Goal: Task Accomplishment & Management: Manage account settings

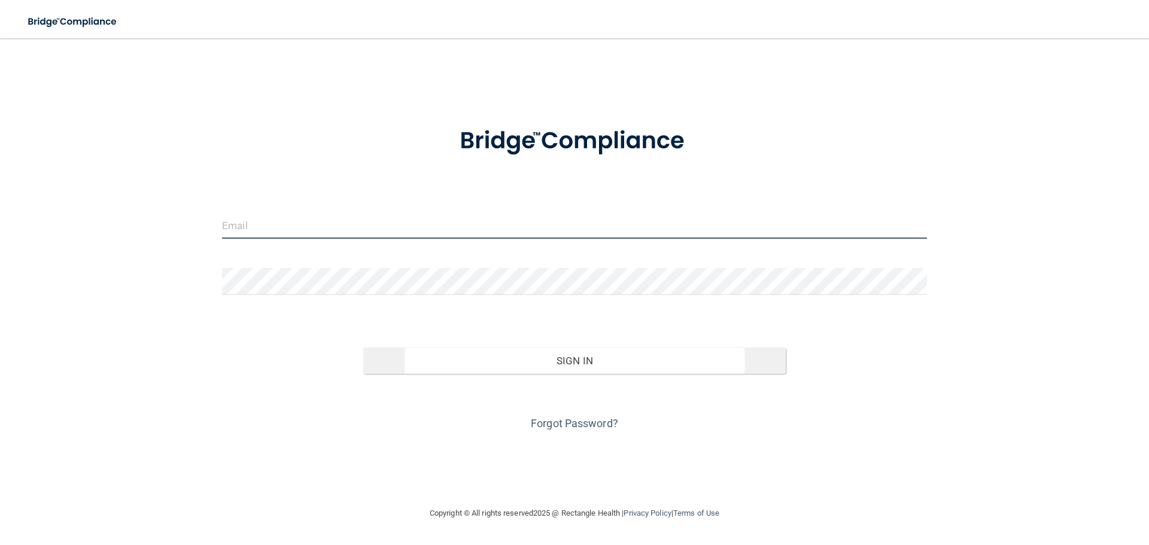
type input "[PERSON_NAME][EMAIL_ADDRESS][DOMAIN_NAME]"
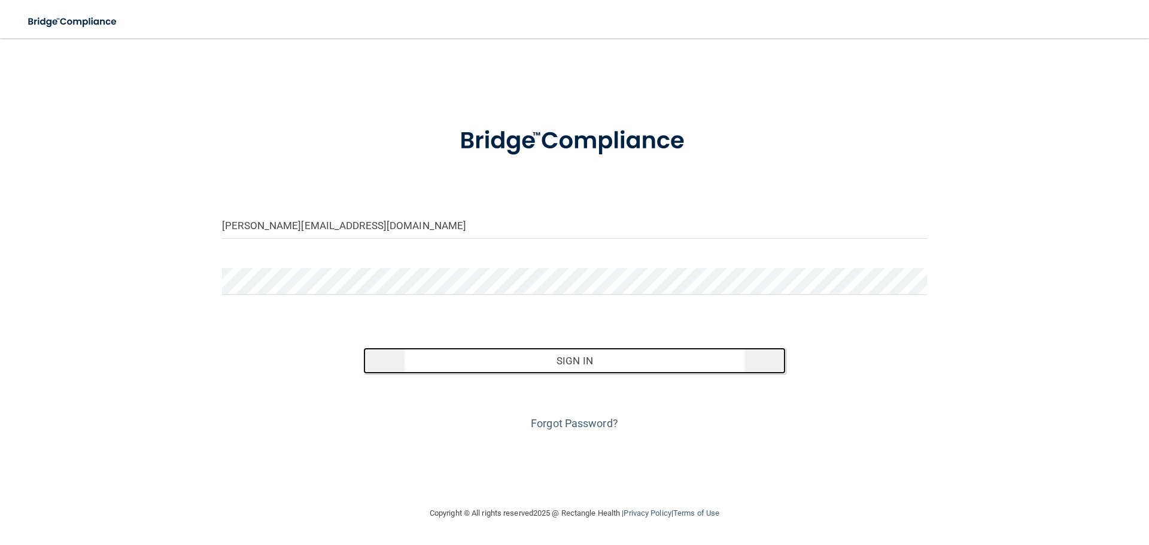
click at [519, 357] on button "Sign In" at bounding box center [574, 361] width 423 height 26
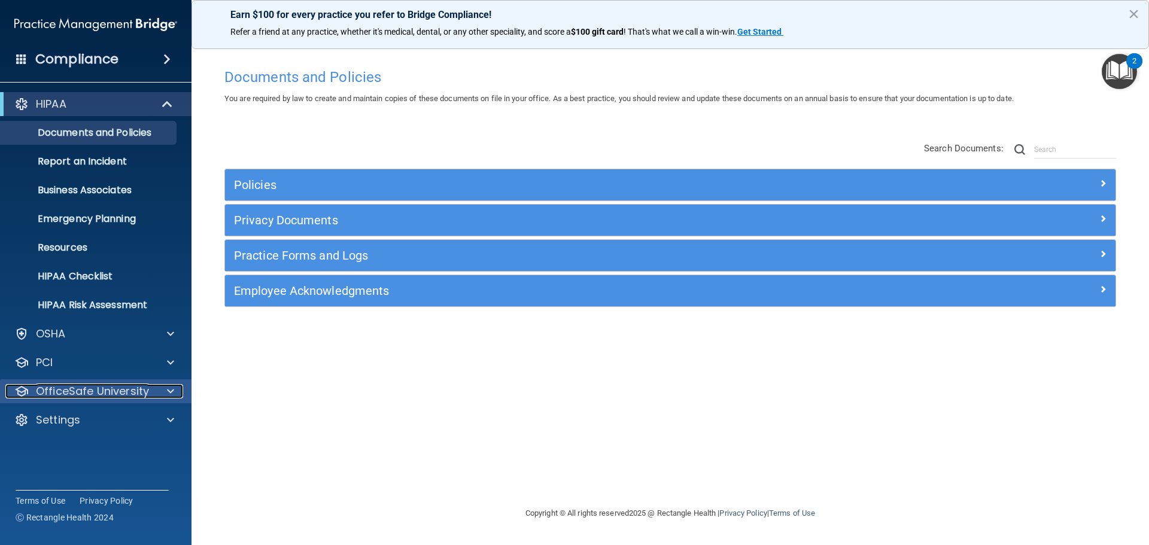
click at [158, 387] on div at bounding box center [169, 391] width 30 height 14
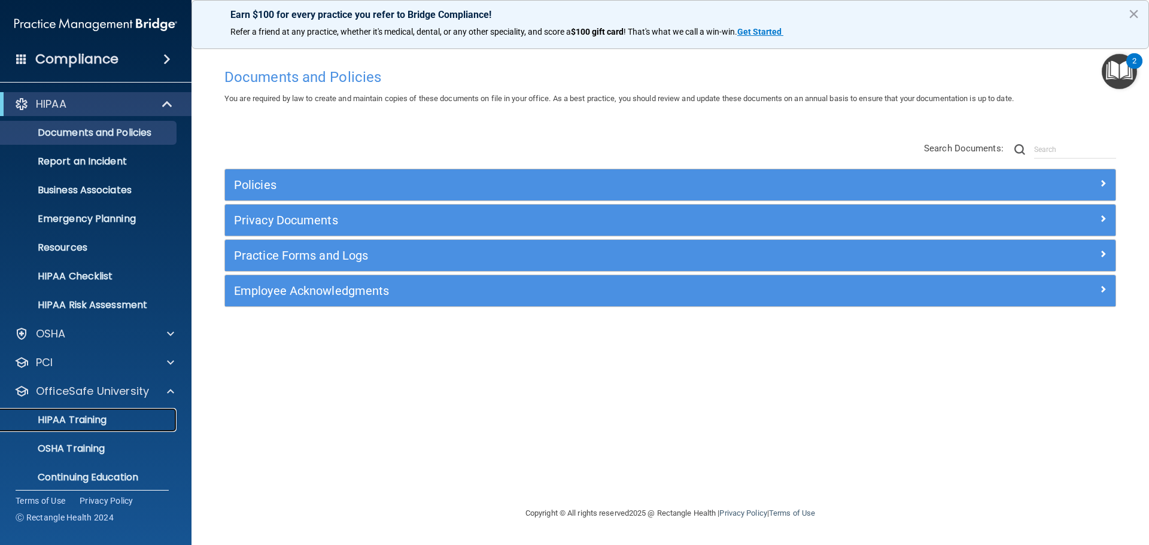
click at [119, 413] on link "HIPAA Training" at bounding box center [82, 420] width 188 height 24
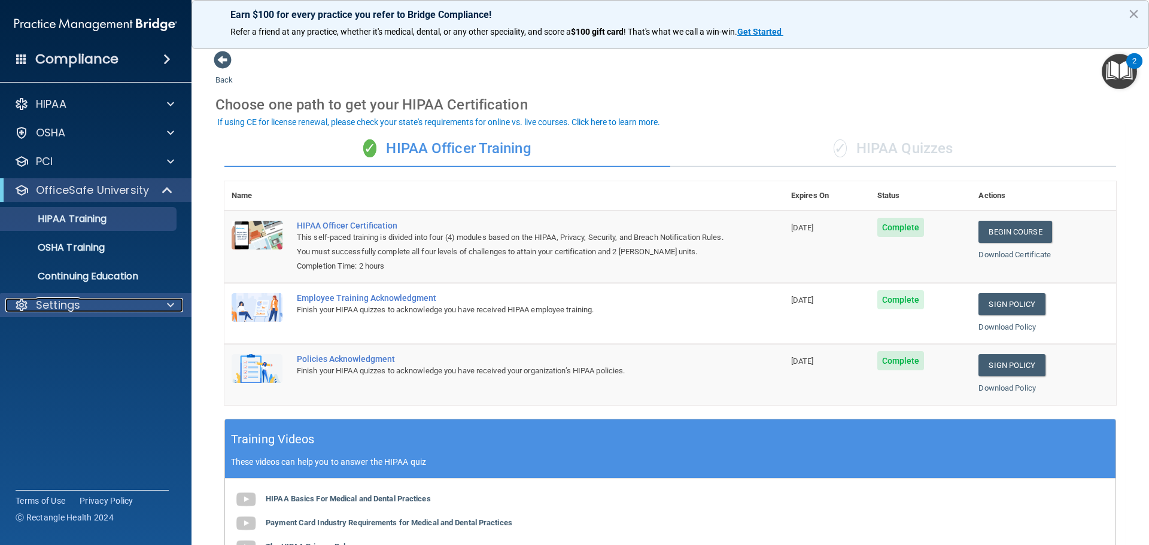
click at [47, 301] on p "Settings" at bounding box center [58, 305] width 44 height 14
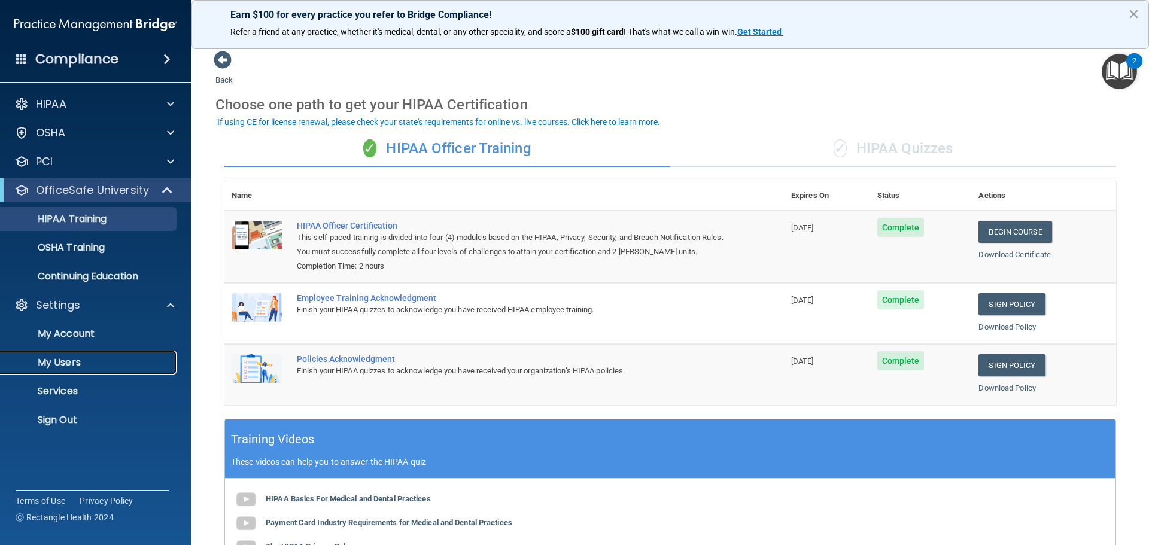
click at [63, 362] on p "My Users" at bounding box center [89, 363] width 163 height 12
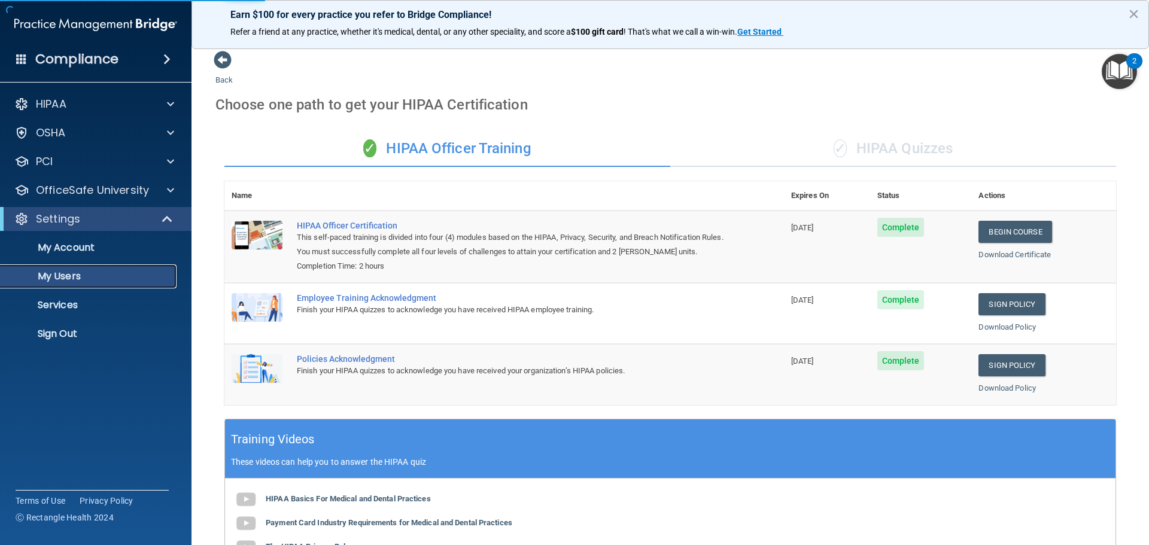
select select "20"
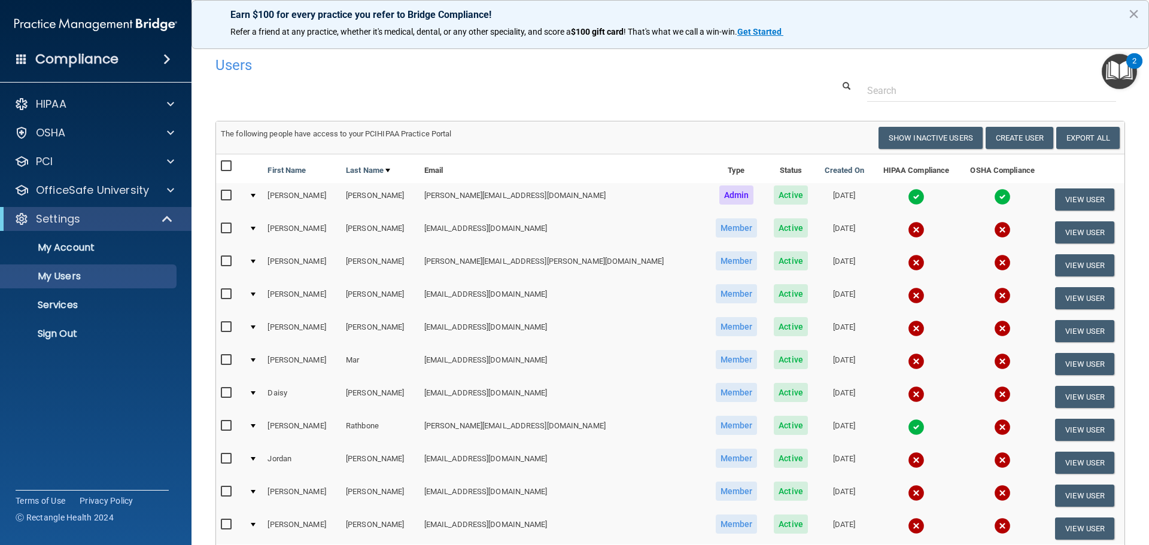
click at [228, 227] on input "checkbox" at bounding box center [228, 229] width 14 height 10
checkbox input "true"
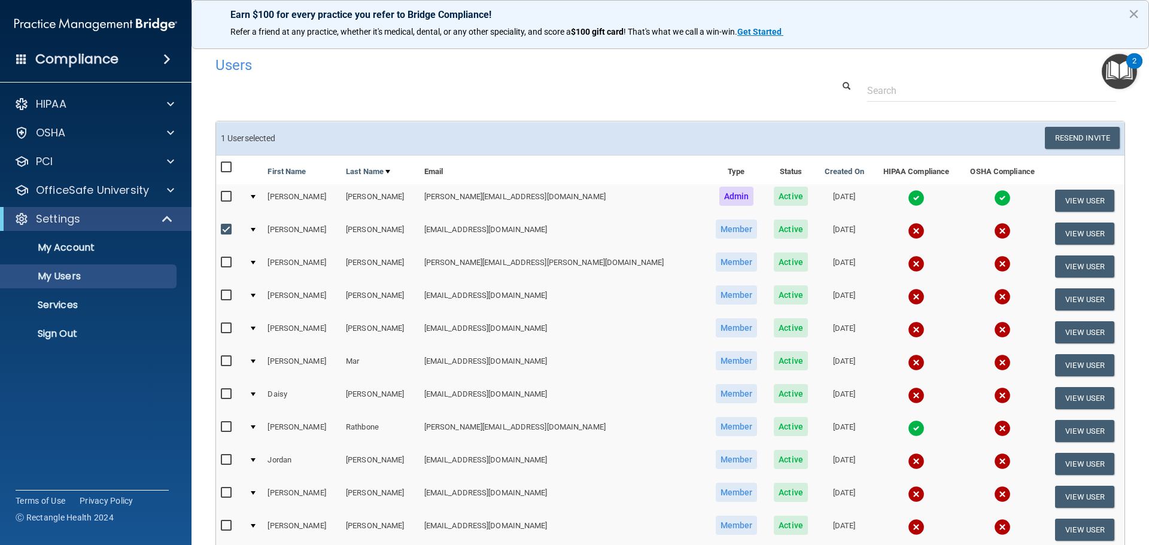
click at [256, 228] on div at bounding box center [253, 230] width 5 height 4
click at [1063, 233] on button "View User" at bounding box center [1084, 234] width 59 height 22
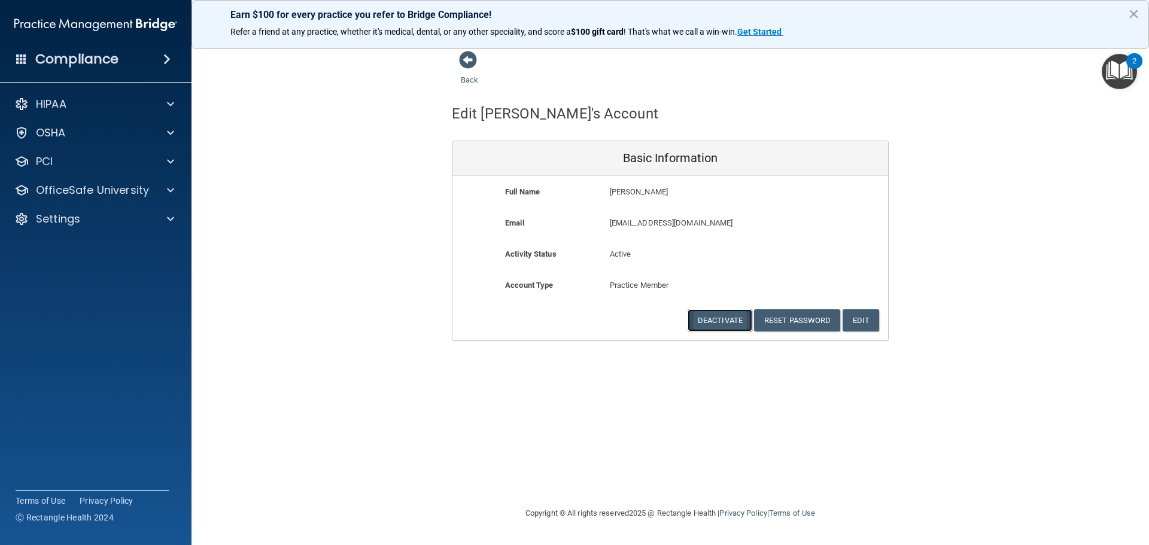
click at [713, 317] on button "Deactivate" at bounding box center [720, 320] width 65 height 22
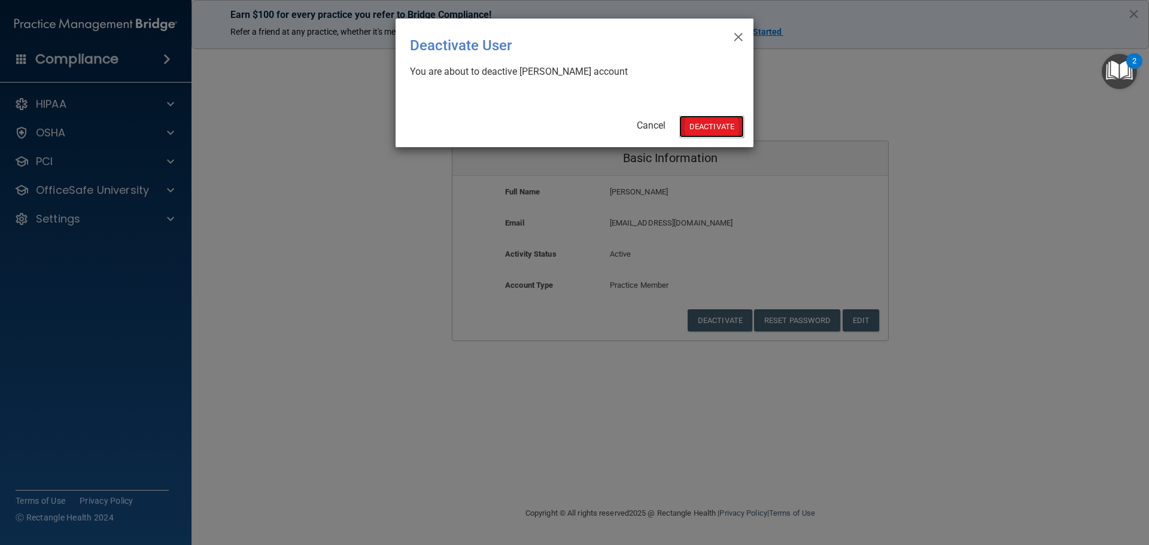
click at [711, 124] on button "Deactivate" at bounding box center [711, 126] width 65 height 22
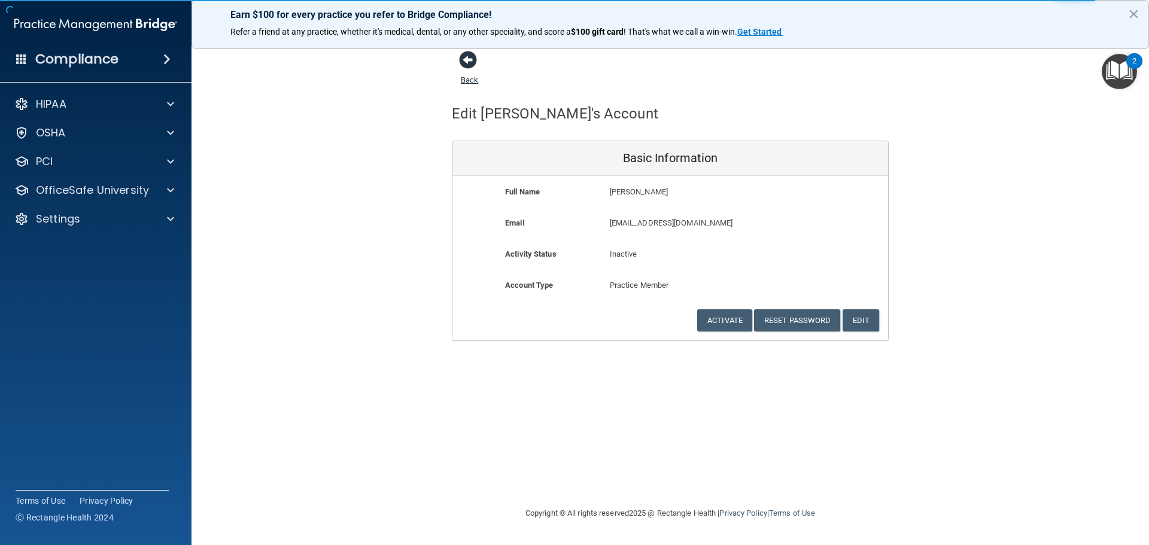
click at [467, 63] on span at bounding box center [468, 60] width 18 height 18
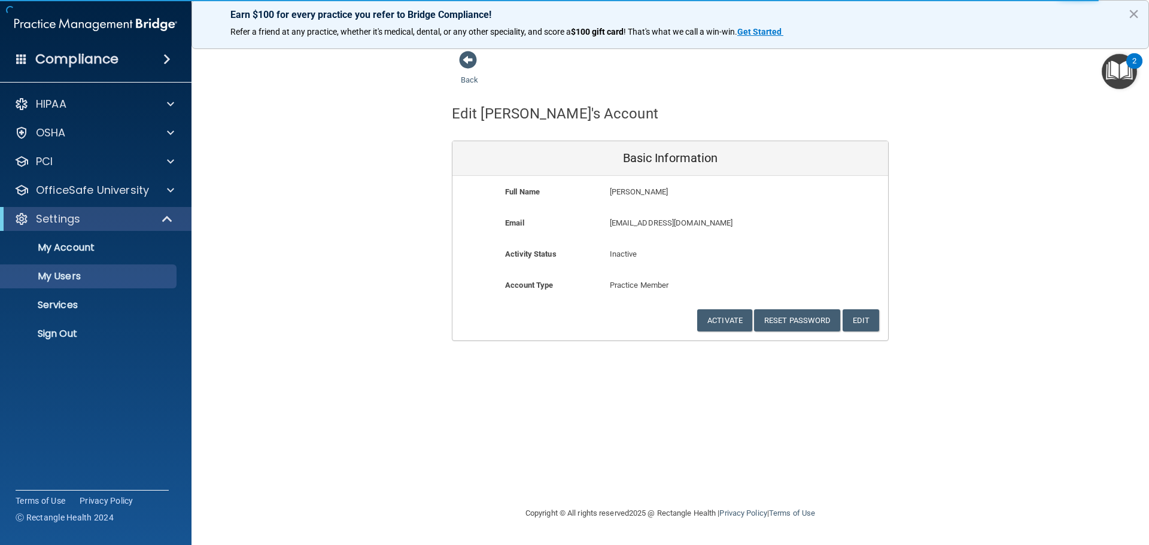
select select "20"
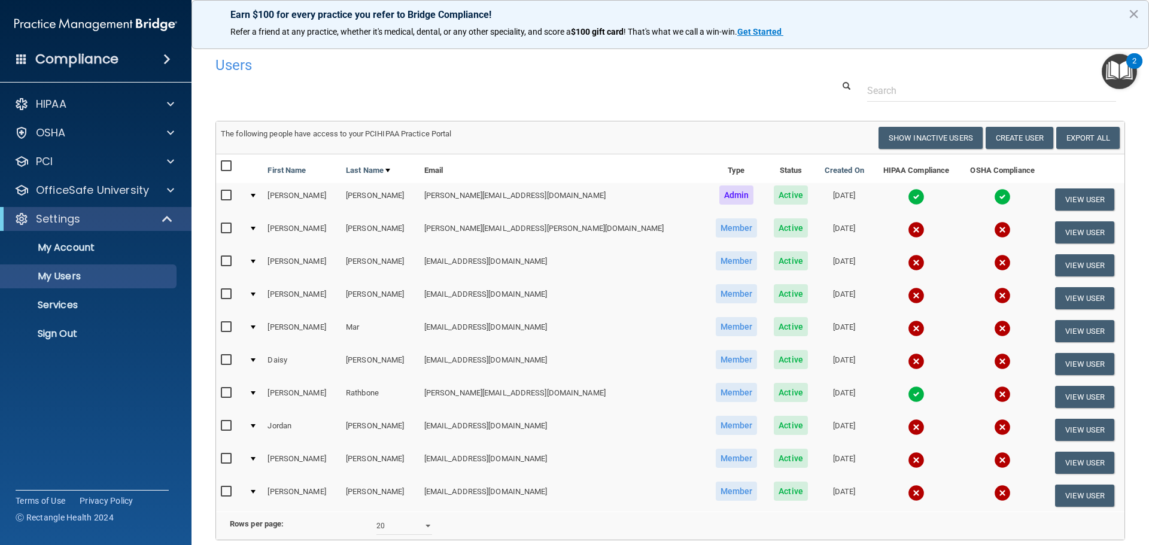
click at [224, 358] on input "checkbox" at bounding box center [228, 360] width 14 height 10
checkbox input "true"
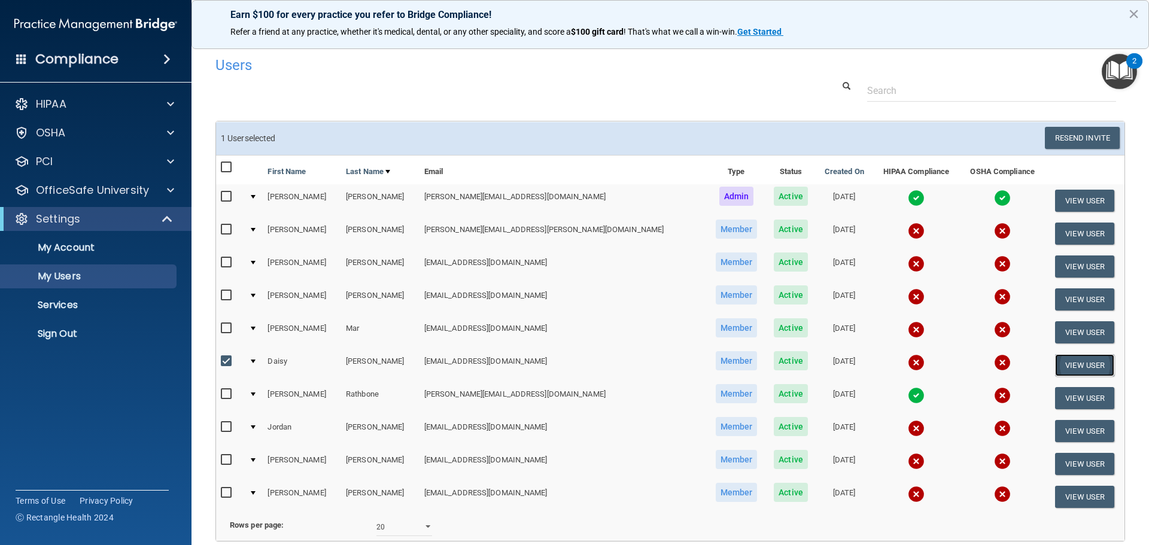
click at [1059, 363] on button "View User" at bounding box center [1084, 365] width 59 height 22
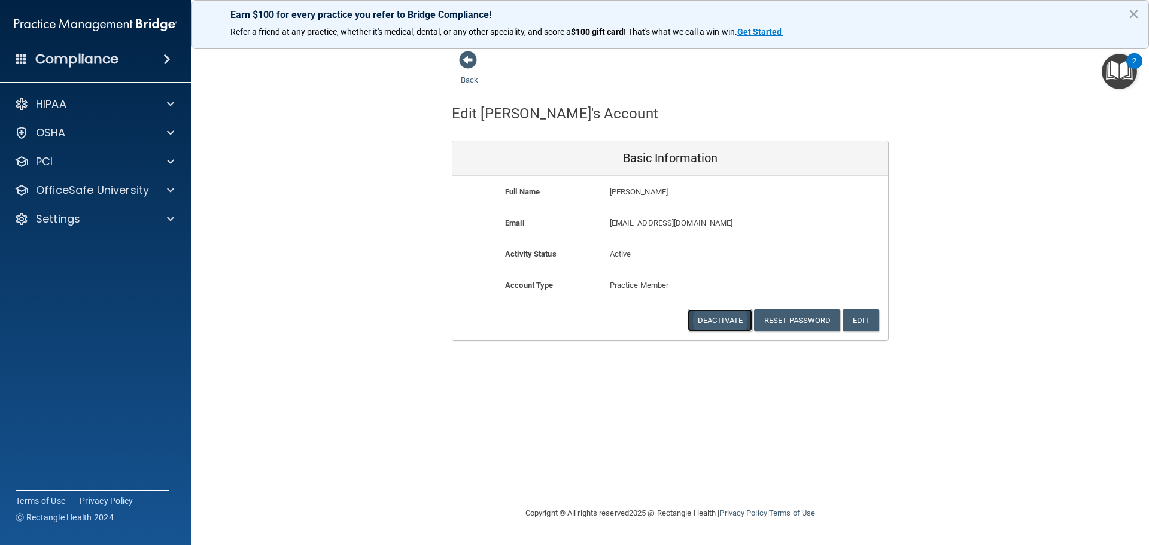
click at [714, 324] on button "Deactivate" at bounding box center [720, 320] width 65 height 22
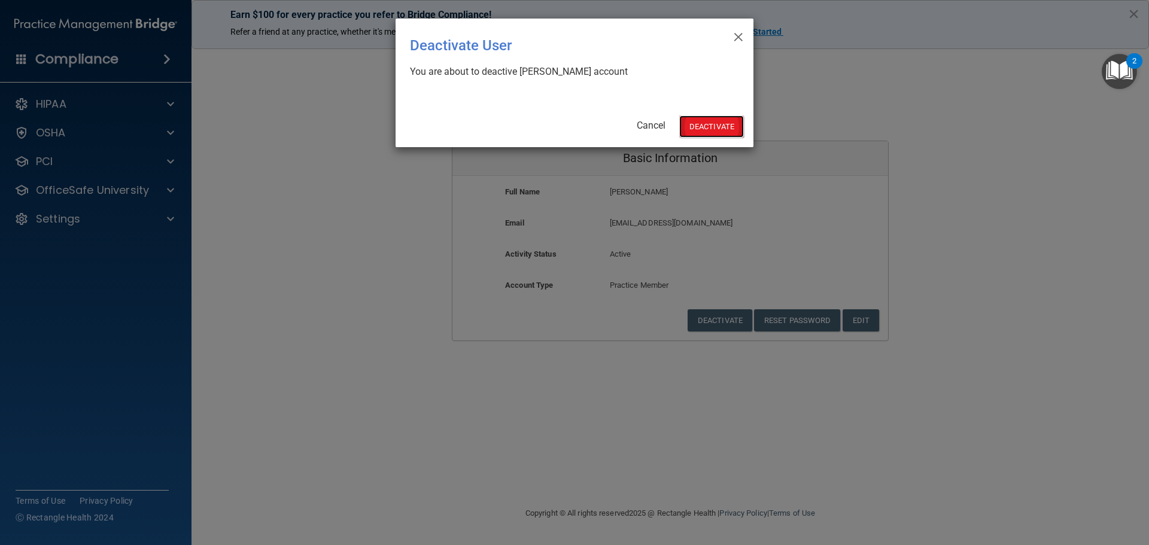
click at [707, 127] on button "Deactivate" at bounding box center [711, 126] width 65 height 22
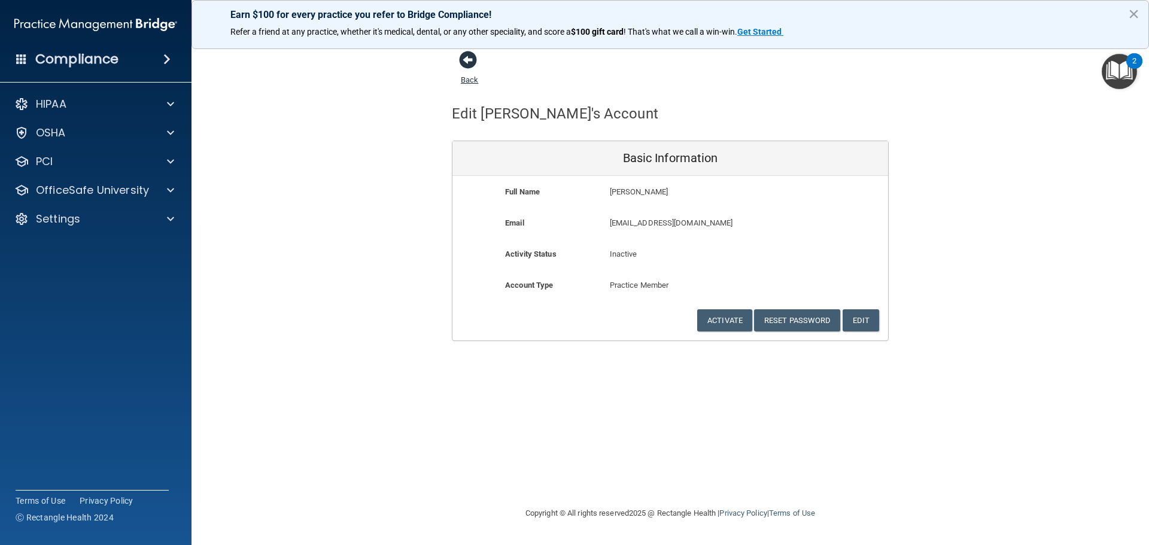
click at [473, 59] on span at bounding box center [468, 60] width 18 height 18
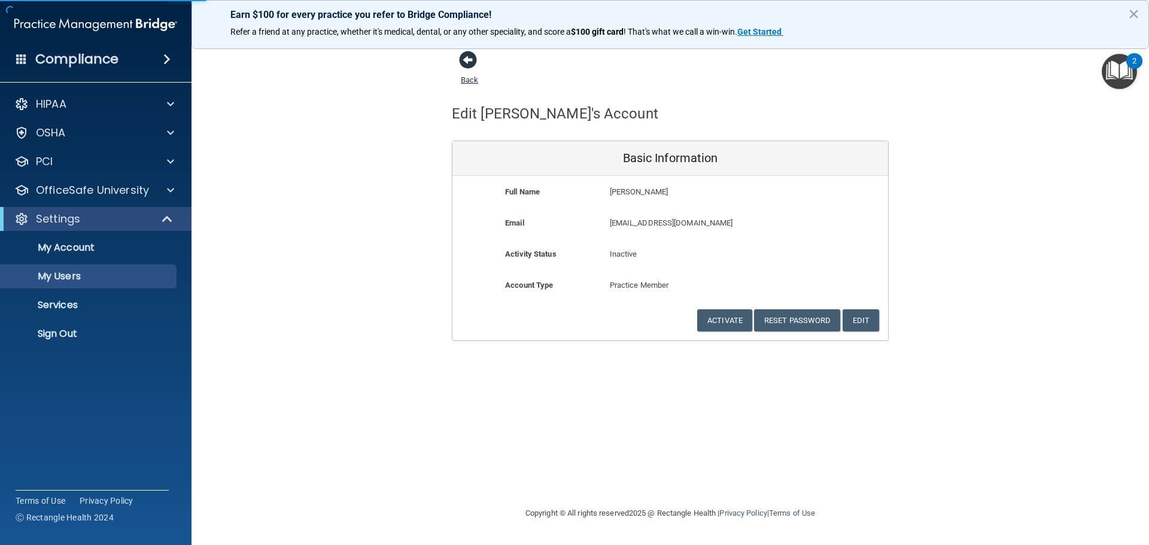
select select "20"
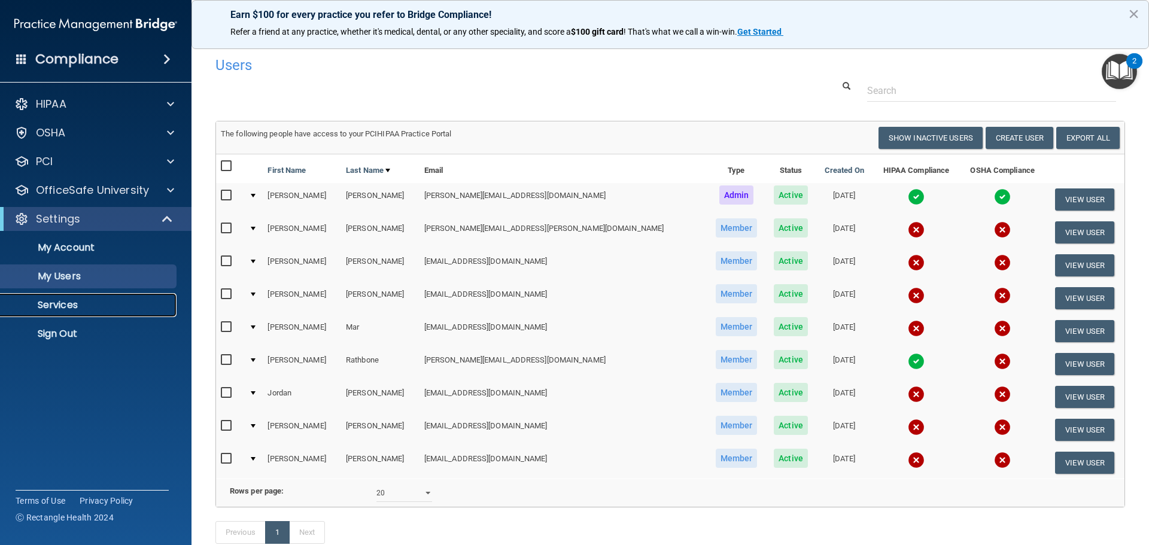
click at [58, 304] on p "Services" at bounding box center [89, 305] width 163 height 12
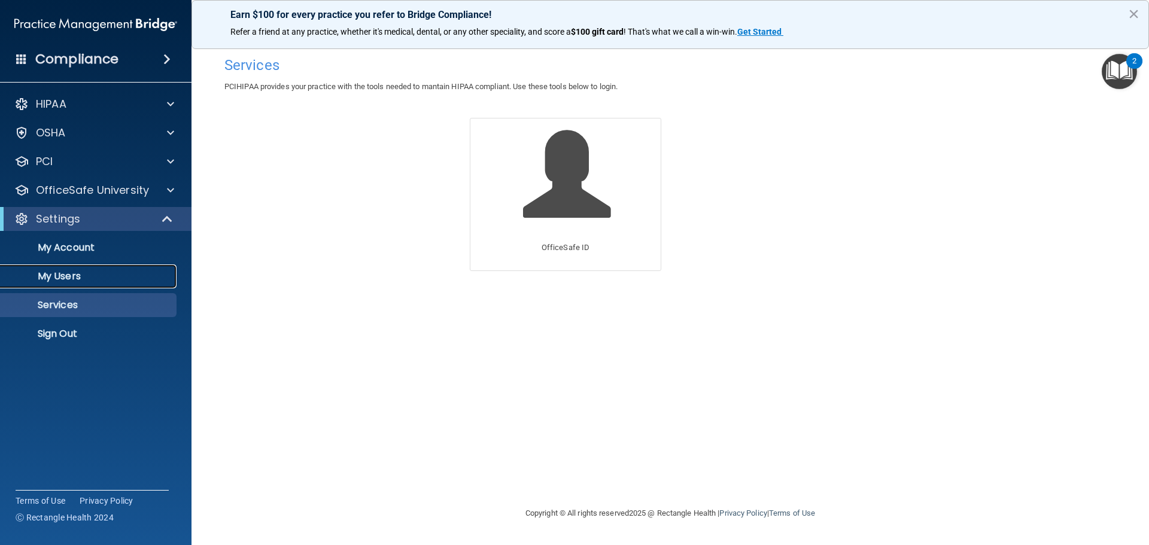
click at [52, 275] on p "My Users" at bounding box center [89, 276] width 163 height 12
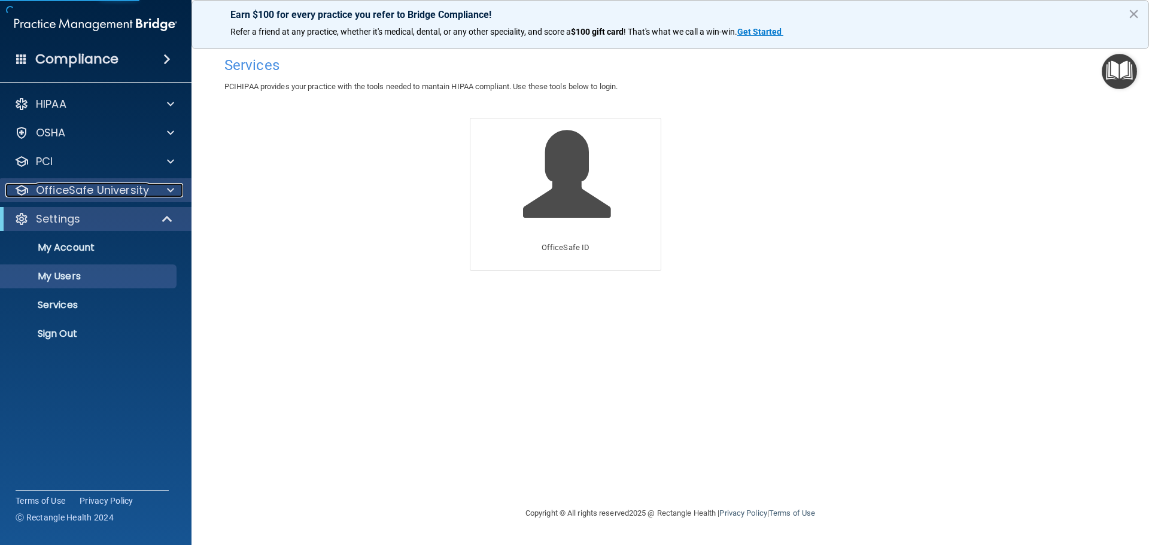
click at [39, 187] on p "OfficeSafe University" at bounding box center [92, 190] width 113 height 14
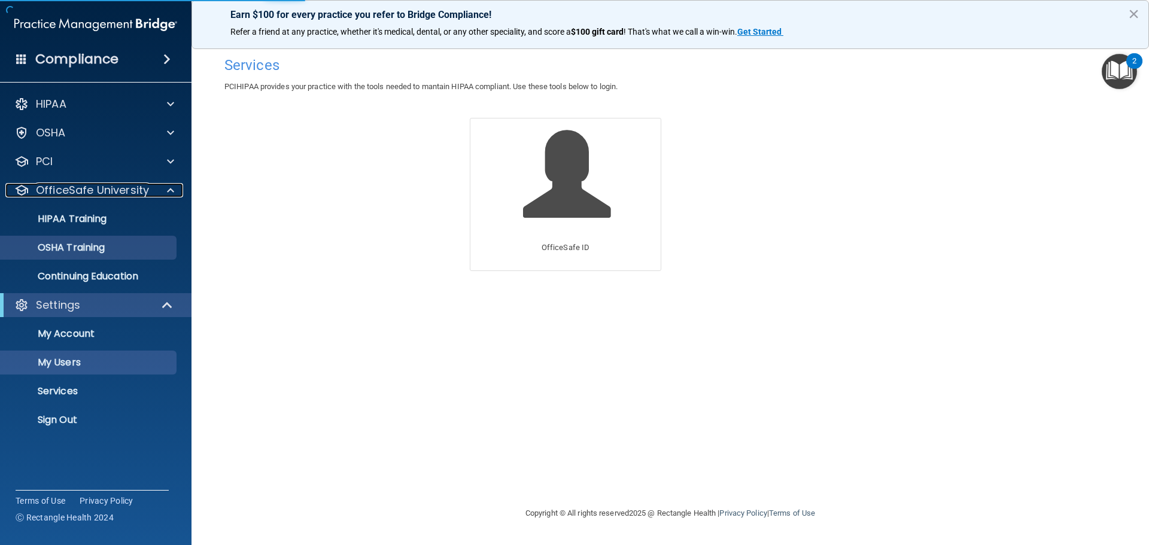
select select "20"
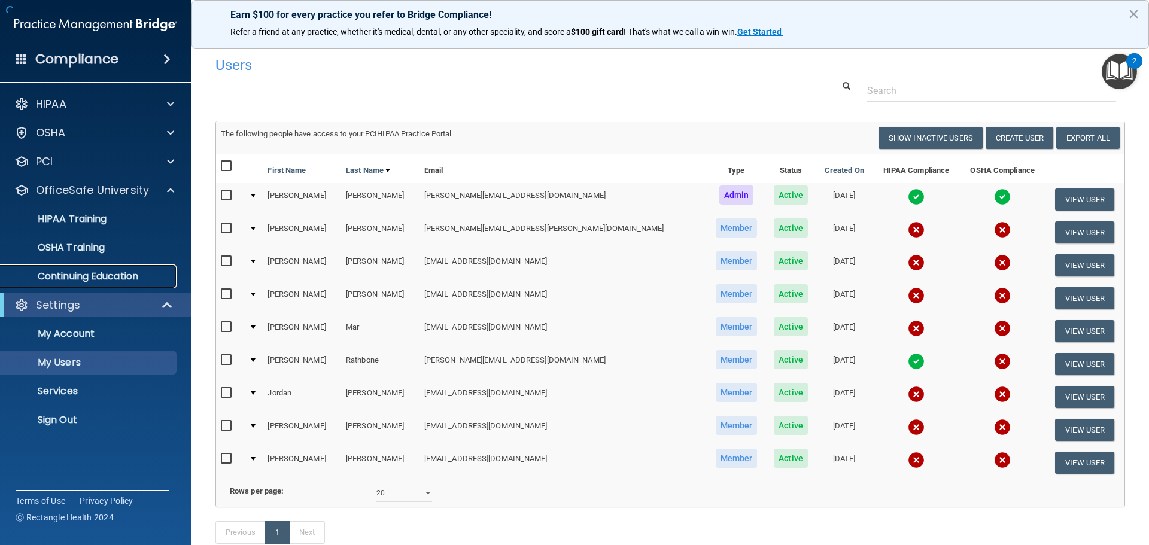
click at [52, 272] on p "Continuing Education" at bounding box center [89, 276] width 163 height 12
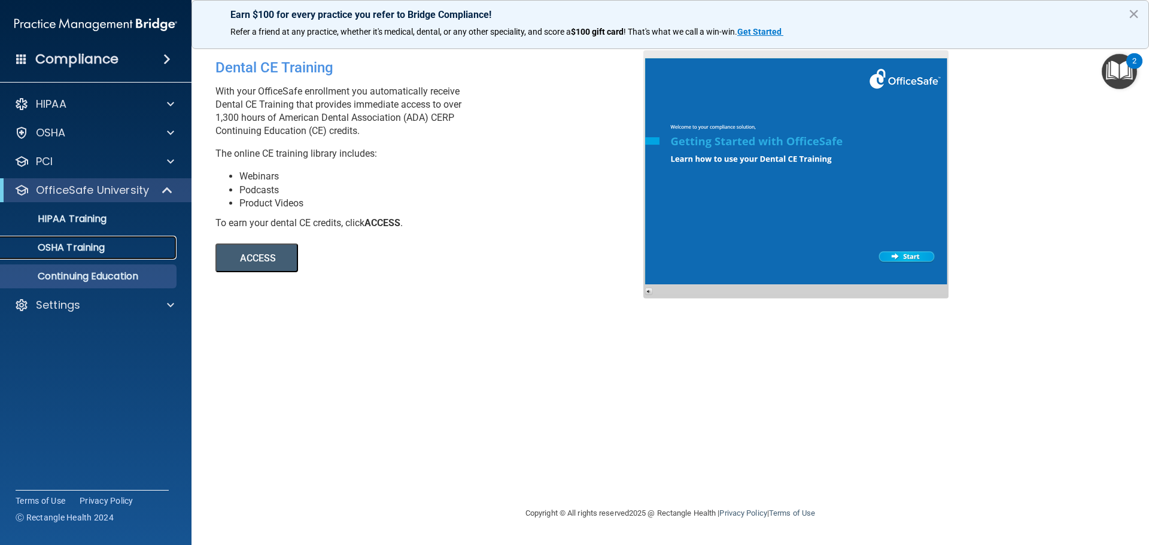
click at [60, 243] on p "OSHA Training" at bounding box center [56, 248] width 97 height 12
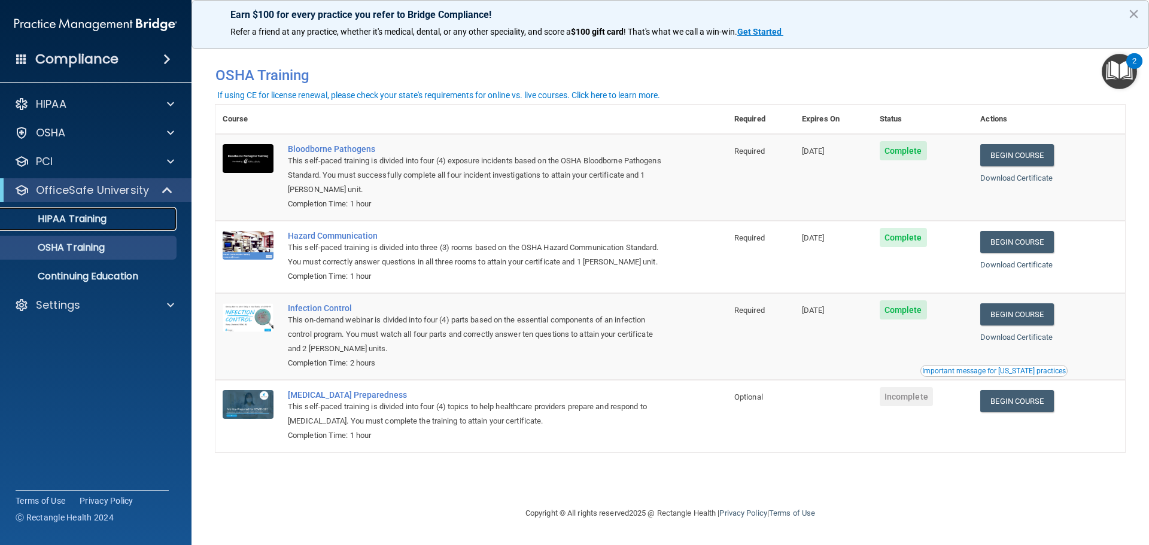
click at [99, 218] on p "HIPAA Training" at bounding box center [57, 219] width 99 height 12
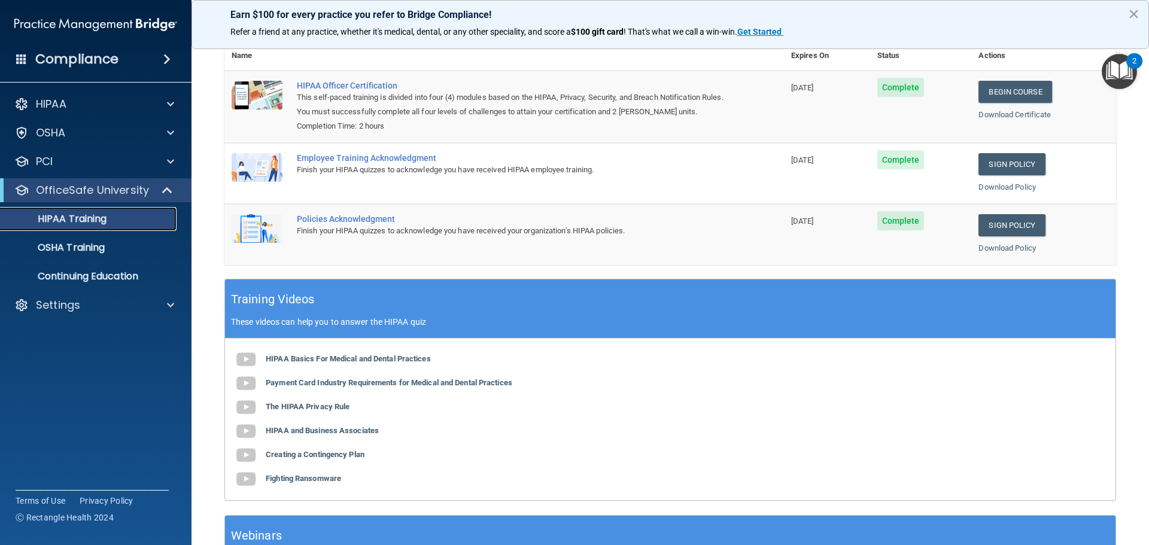
scroll to position [180, 0]
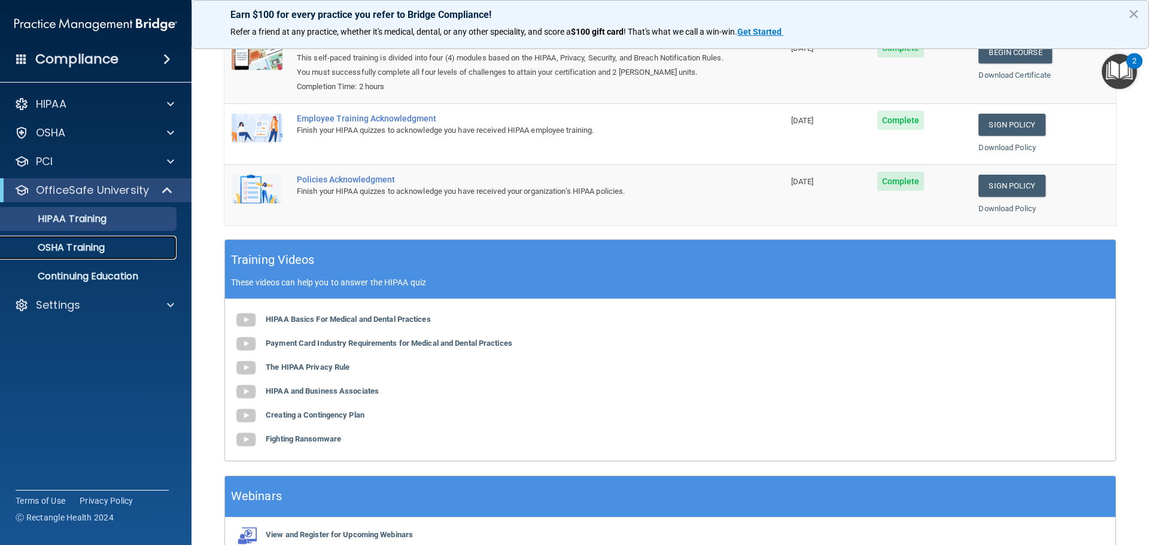
click at [65, 254] on p "OSHA Training" at bounding box center [56, 248] width 97 height 12
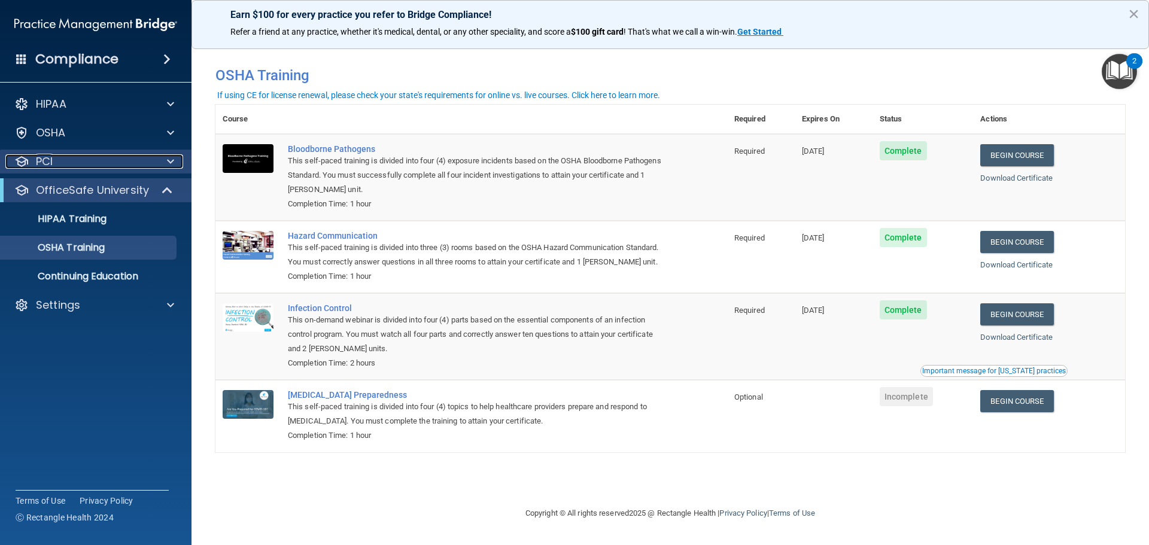
click at [50, 165] on p "PCI" at bounding box center [44, 161] width 17 height 14
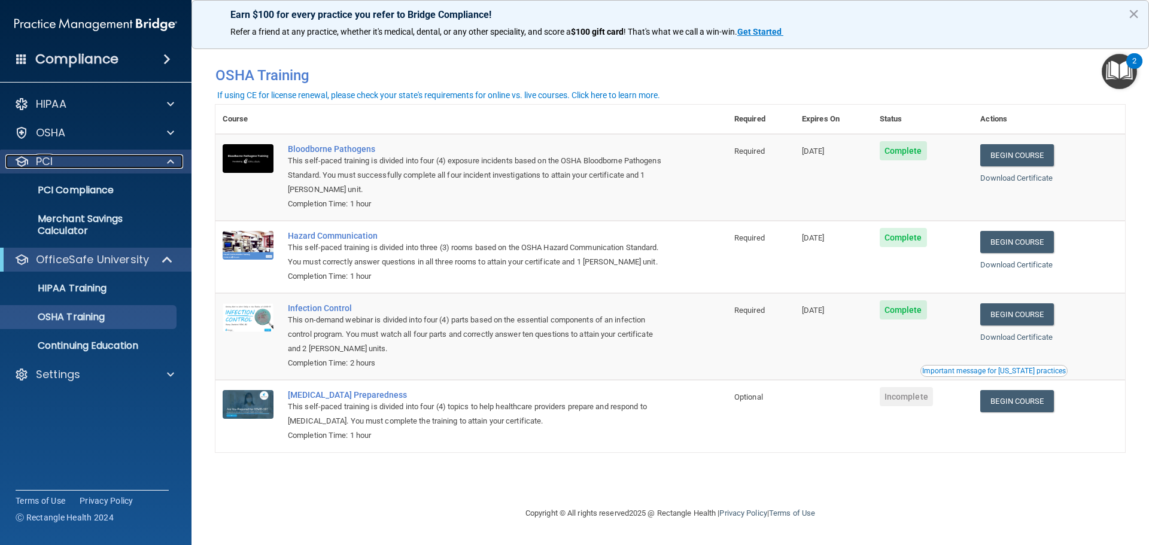
click at [47, 162] on p "PCI" at bounding box center [44, 161] width 17 height 14
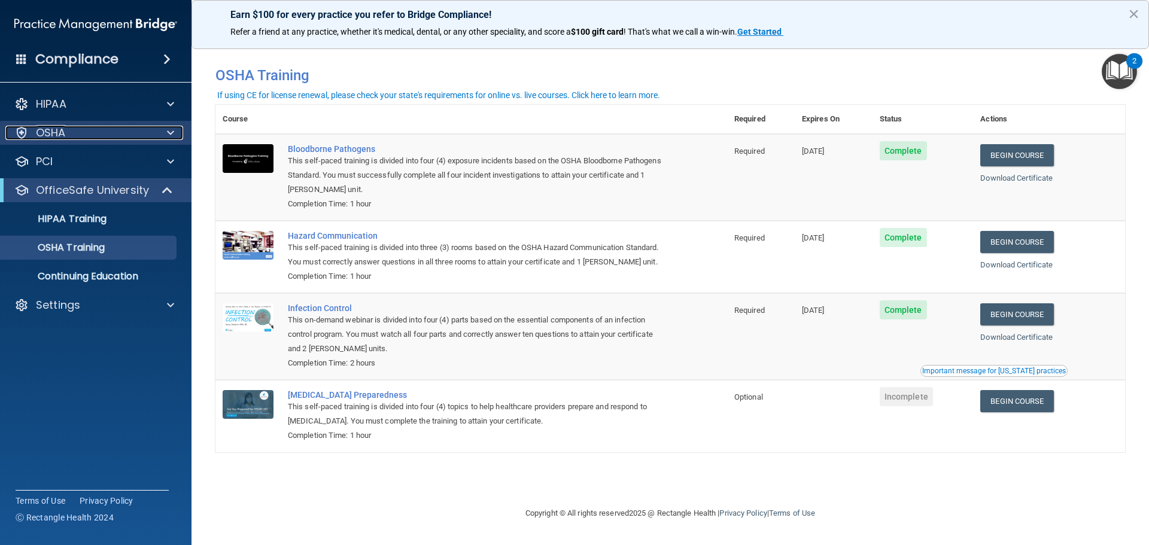
click at [55, 131] on p "OSHA" at bounding box center [51, 133] width 30 height 14
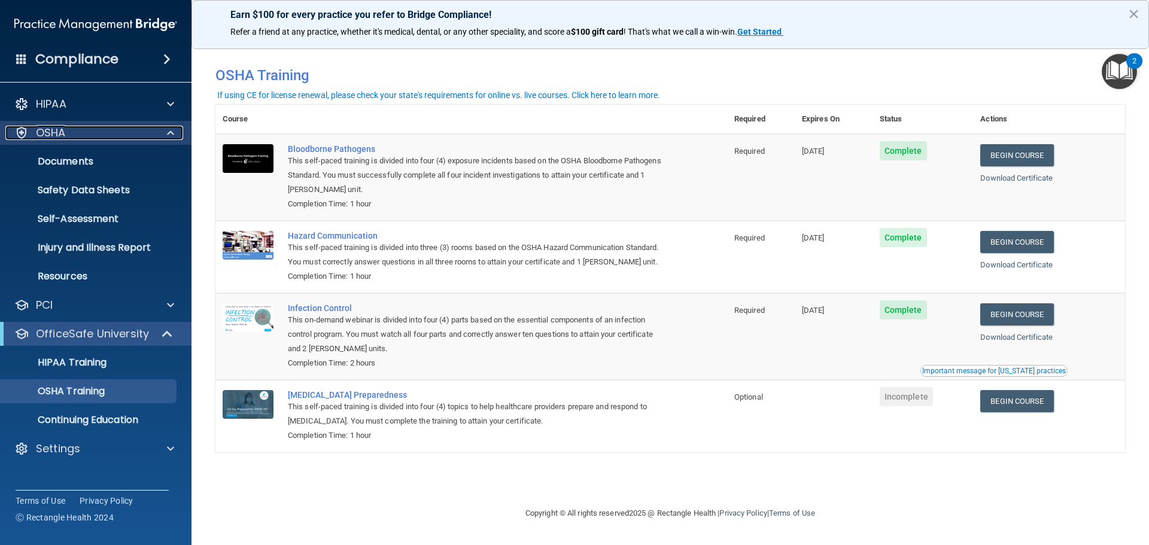
click at [59, 136] on p "OSHA" at bounding box center [51, 133] width 30 height 14
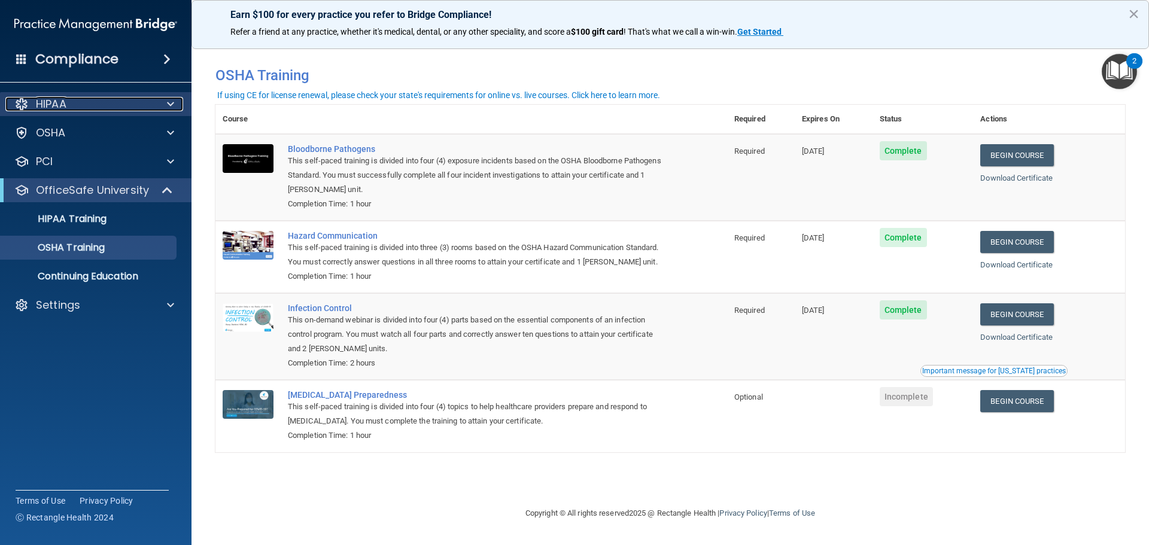
click at [39, 110] on p "HIPAA" at bounding box center [51, 104] width 31 height 14
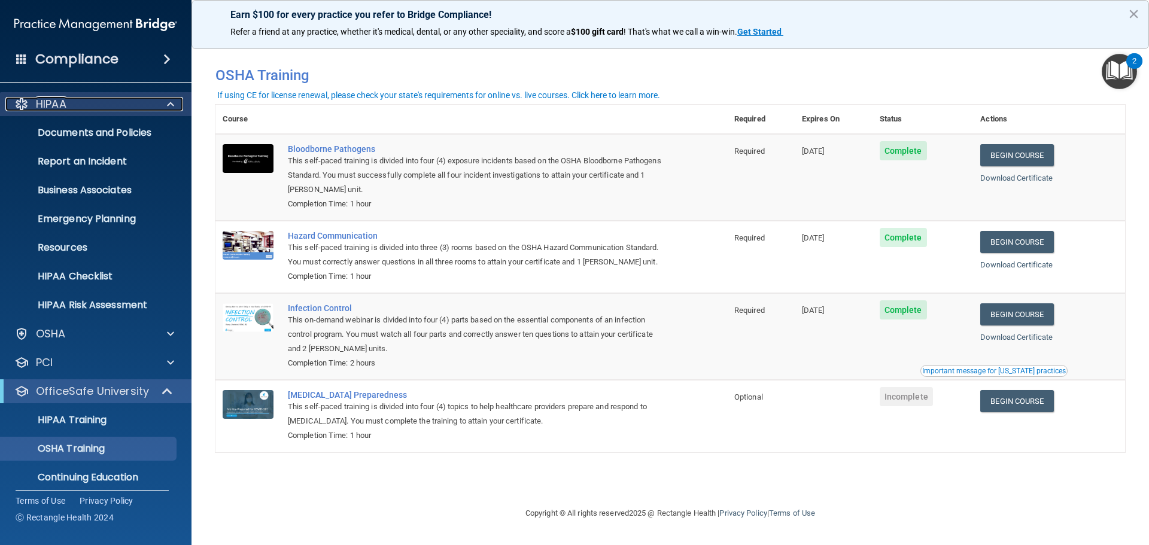
click at [39, 110] on p "HIPAA" at bounding box center [51, 104] width 31 height 14
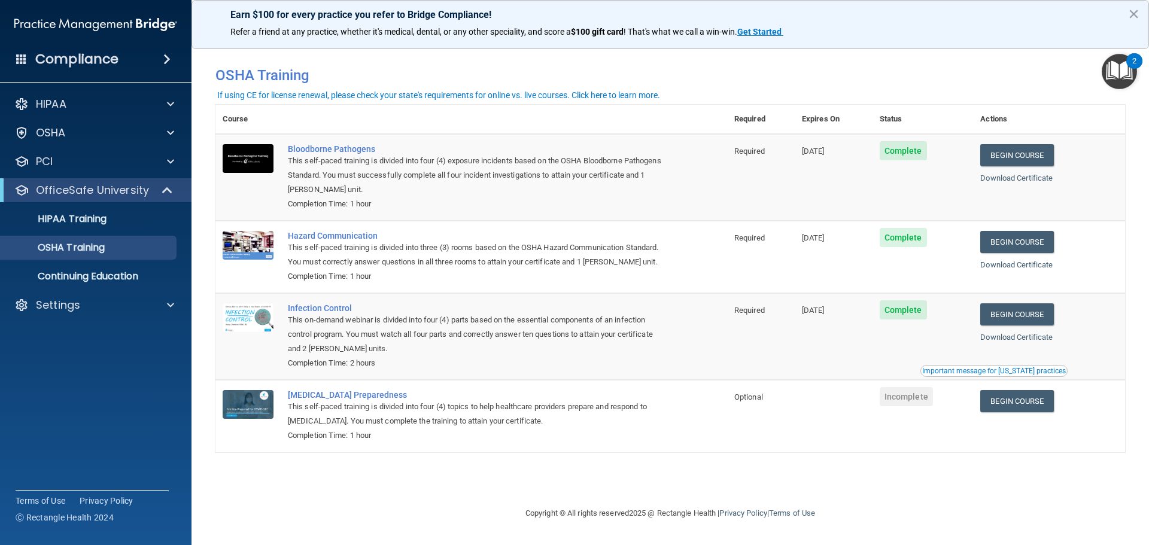
click at [53, 59] on h4 "Compliance" at bounding box center [76, 59] width 83 height 17
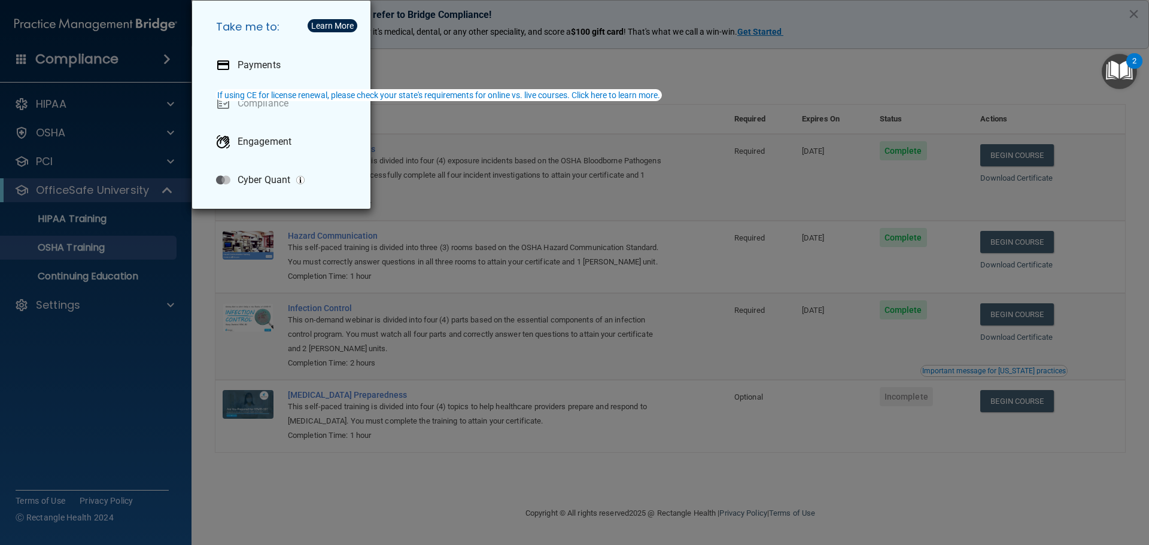
click at [50, 59] on div "Take me to: Payments Compliance Engagement Cyber Quant" at bounding box center [574, 272] width 1149 height 545
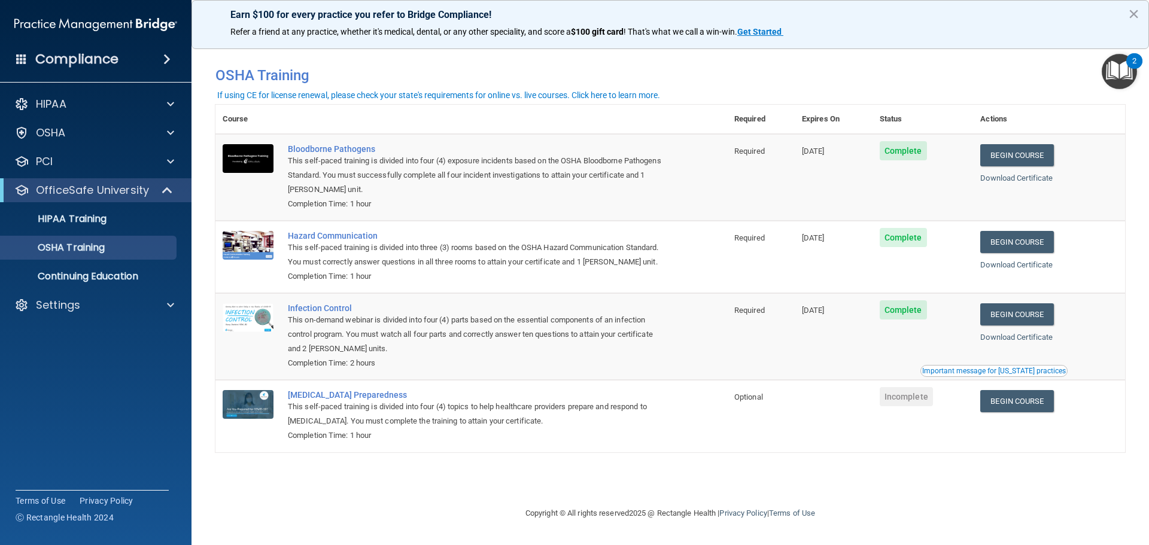
click at [142, 53] on div "Compliance" at bounding box center [95, 59] width 191 height 26
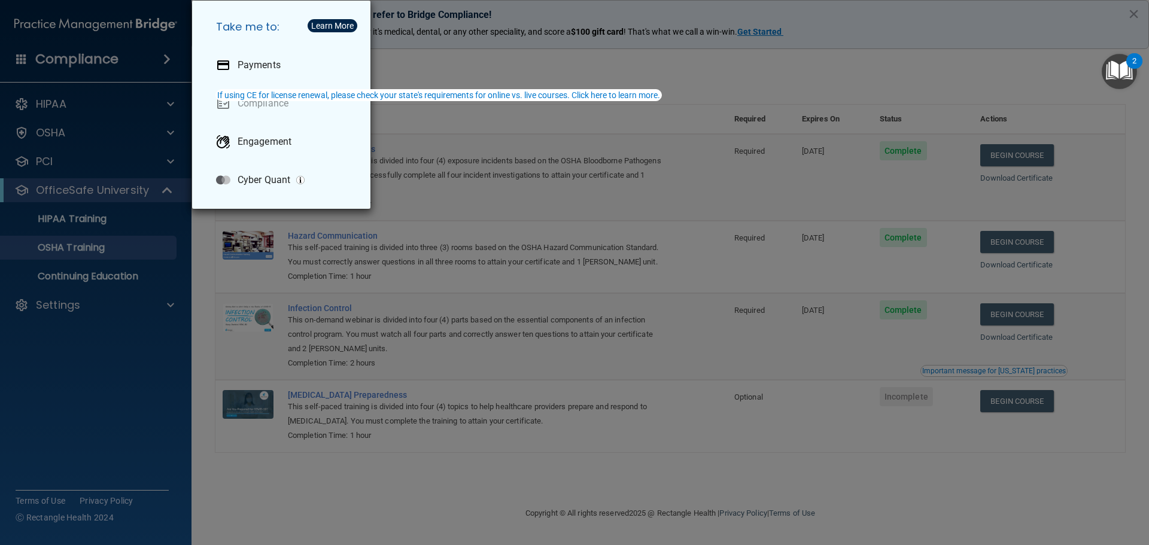
click at [78, 107] on div "Take me to: Payments Compliance Engagement Cyber Quant" at bounding box center [574, 272] width 1149 height 545
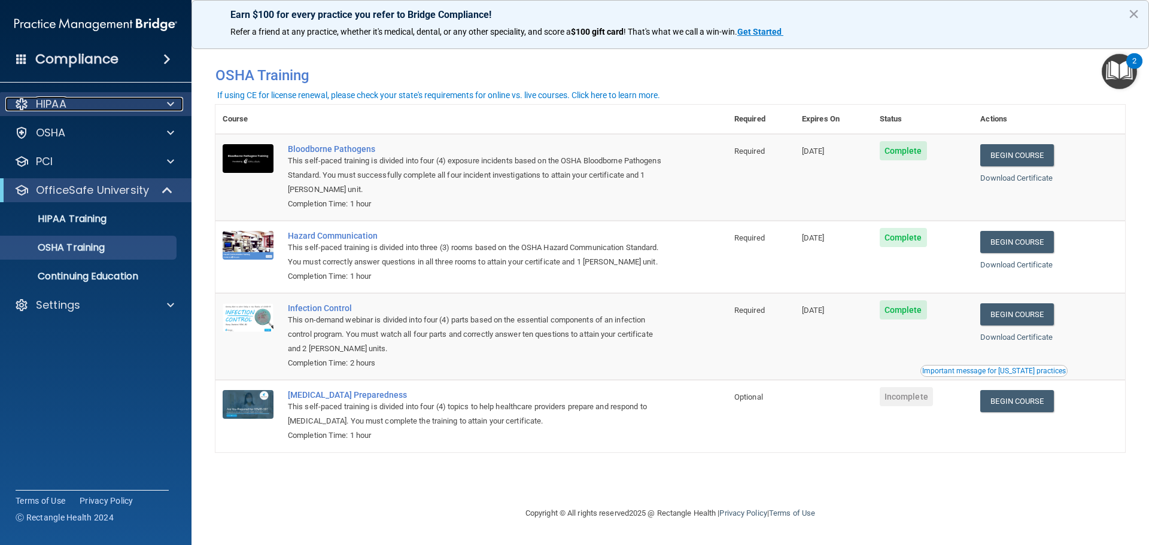
click at [38, 105] on p "HIPAA" at bounding box center [51, 104] width 31 height 14
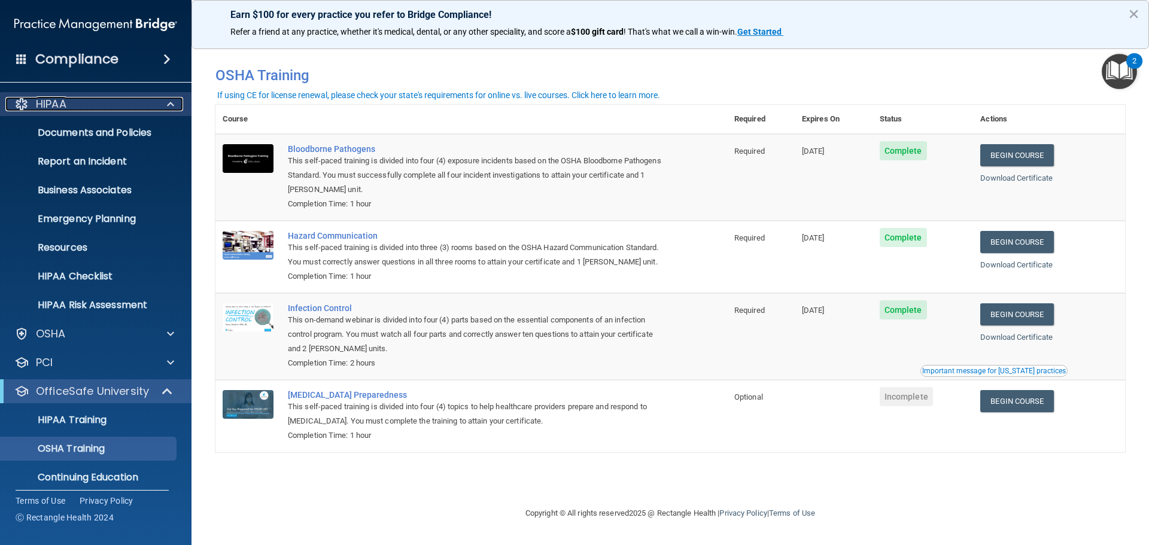
click at [38, 105] on p "HIPAA" at bounding box center [51, 104] width 31 height 14
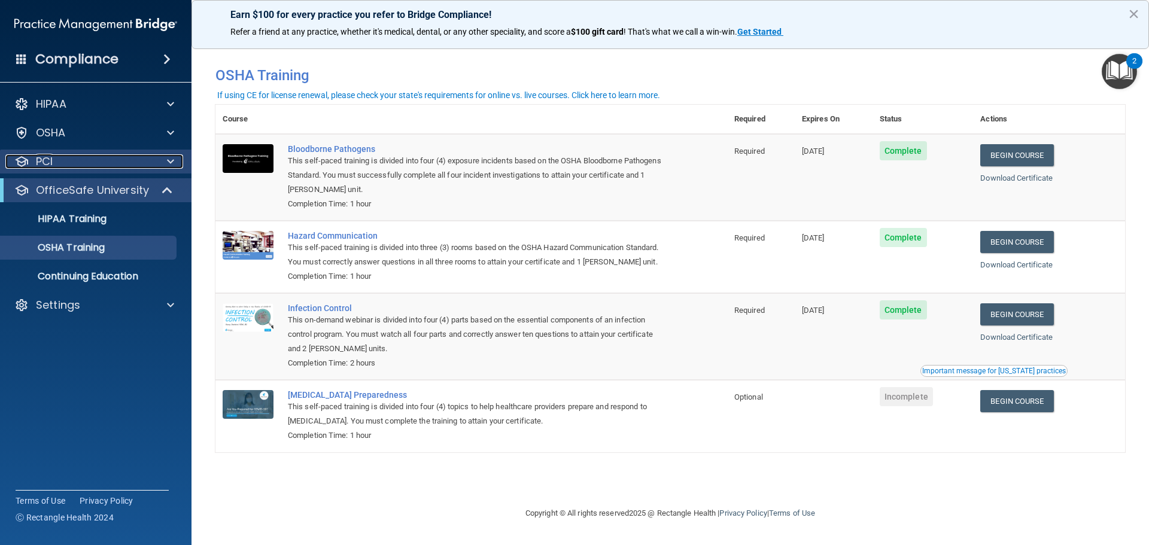
click at [41, 159] on p "PCI" at bounding box center [44, 161] width 17 height 14
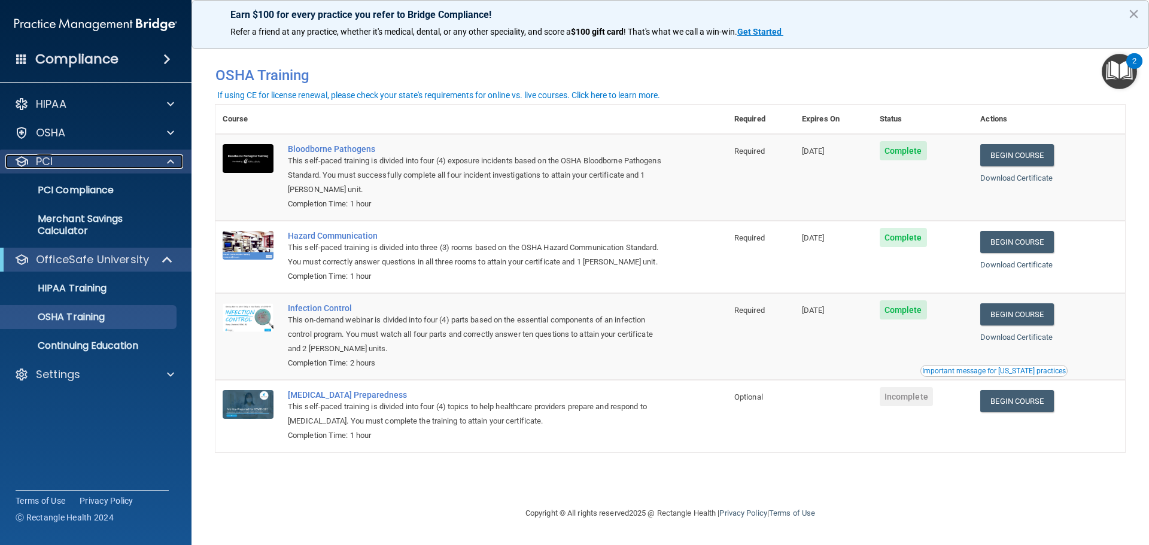
click at [41, 159] on p "PCI" at bounding box center [44, 161] width 17 height 14
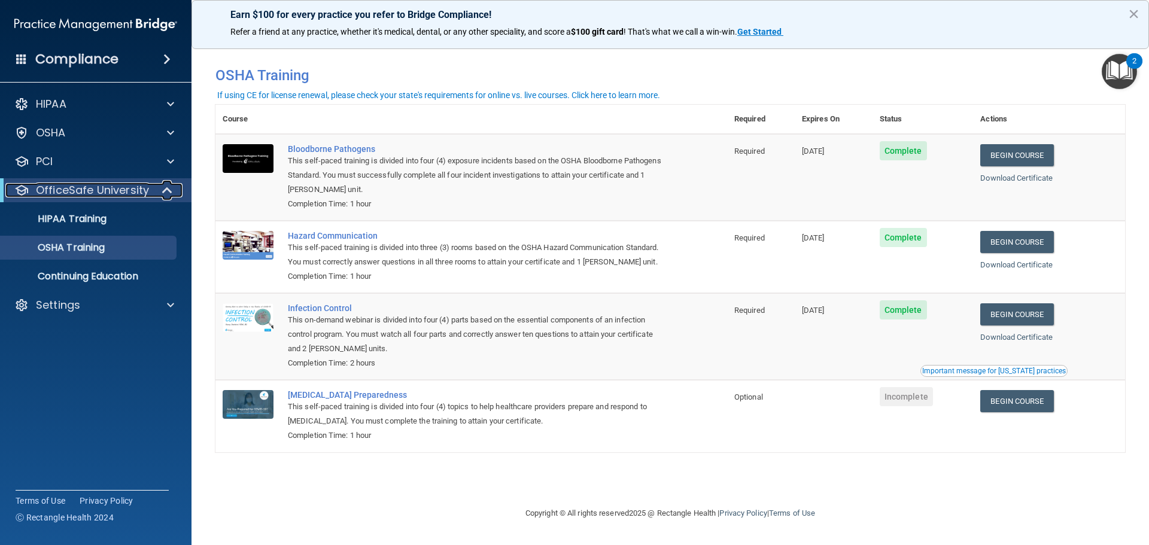
click at [60, 190] on p "OfficeSafe University" at bounding box center [92, 190] width 113 height 14
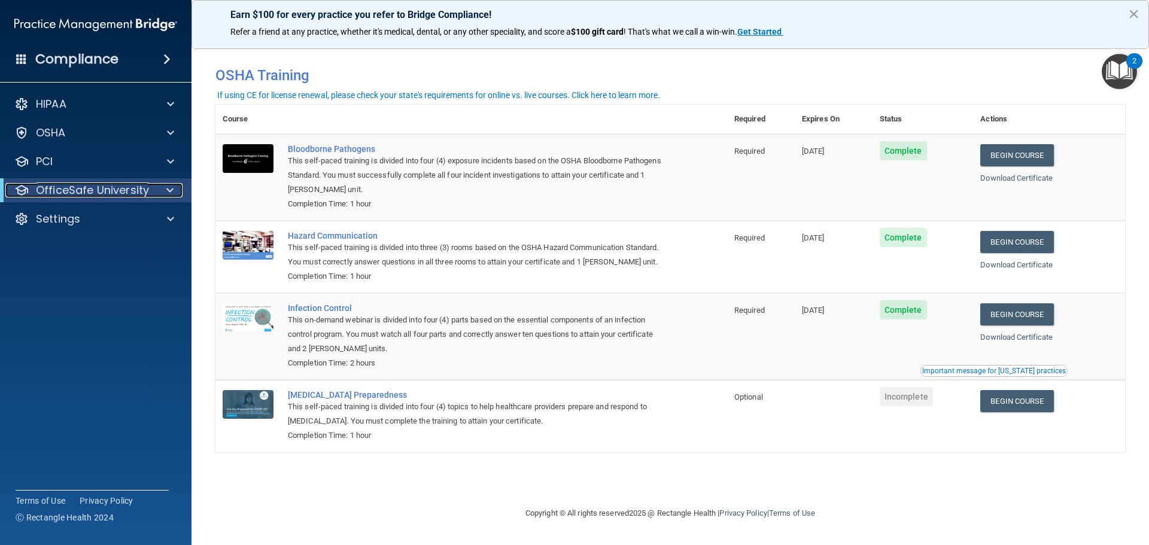
click at [42, 190] on p "OfficeSafe University" at bounding box center [92, 190] width 113 height 14
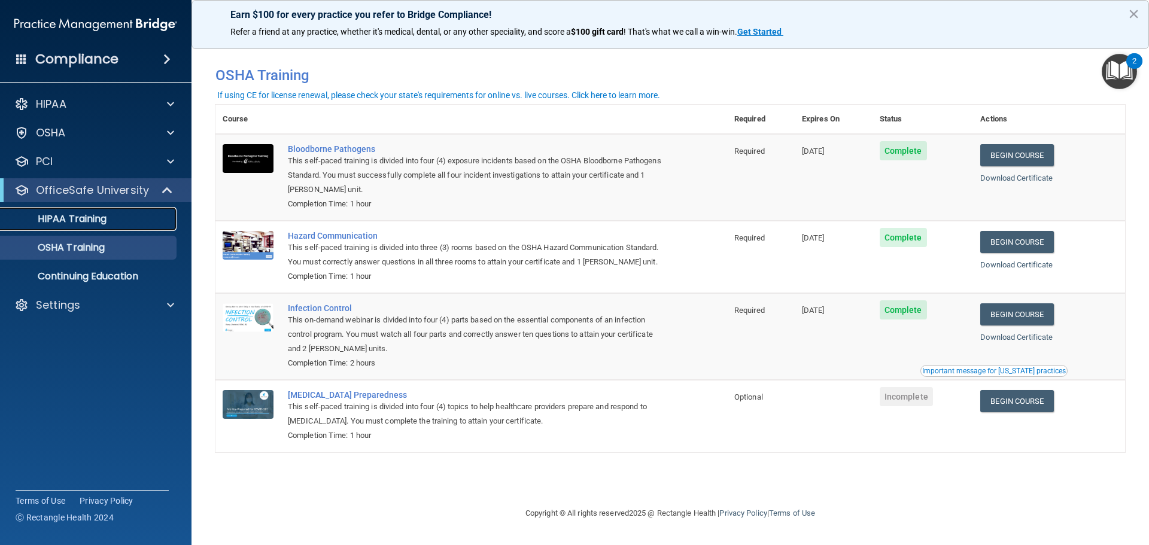
click at [54, 223] on p "HIPAA Training" at bounding box center [57, 219] width 99 height 12
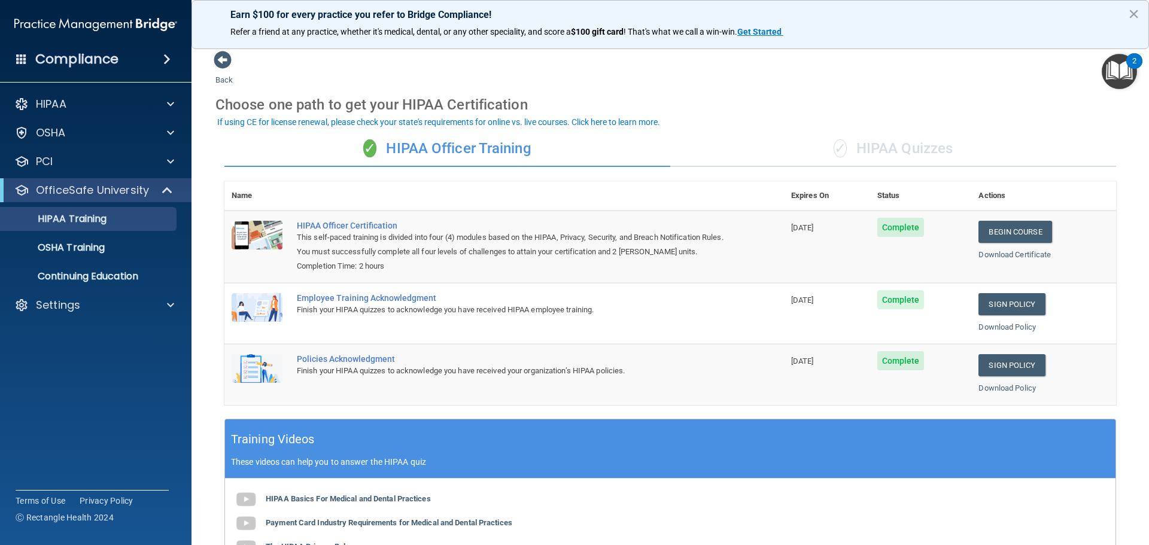
click at [80, 66] on h4 "Compliance" at bounding box center [76, 59] width 83 height 17
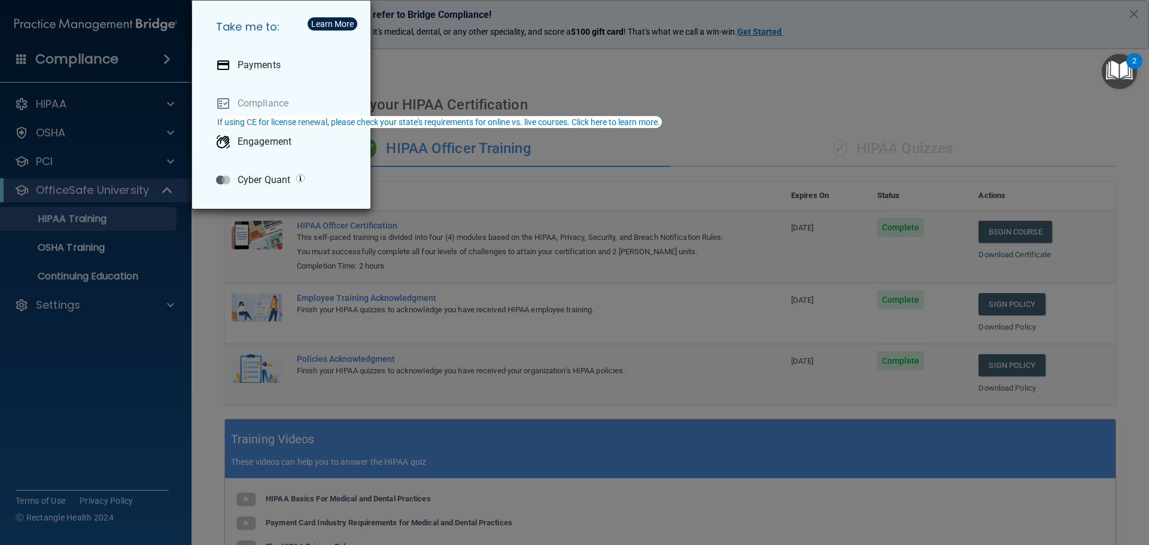
click at [80, 66] on div "Take me to: Payments Compliance Engagement Cyber Quant" at bounding box center [574, 272] width 1149 height 545
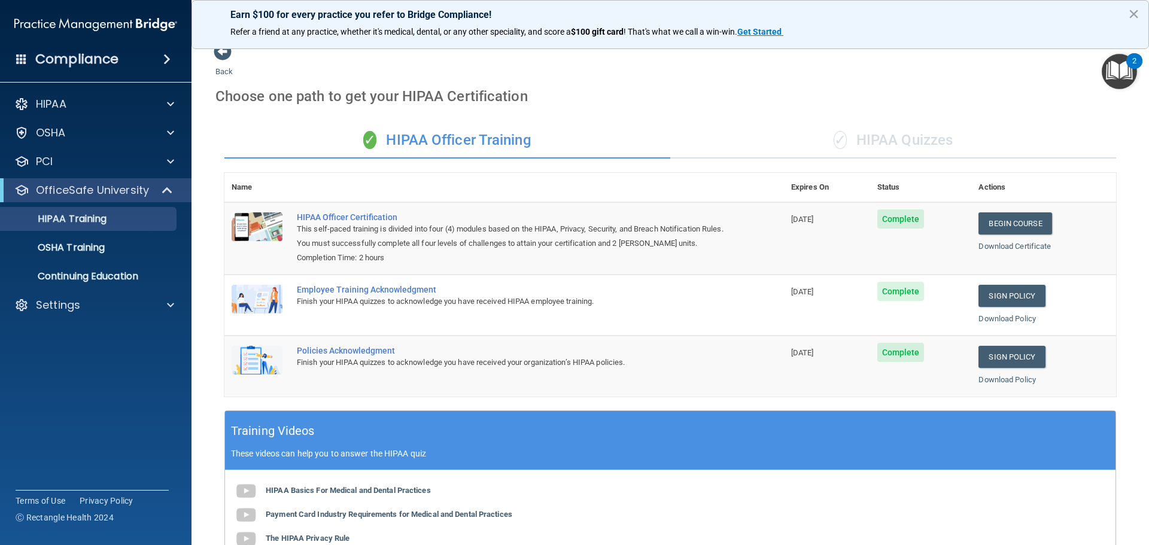
scroll to position [7, 0]
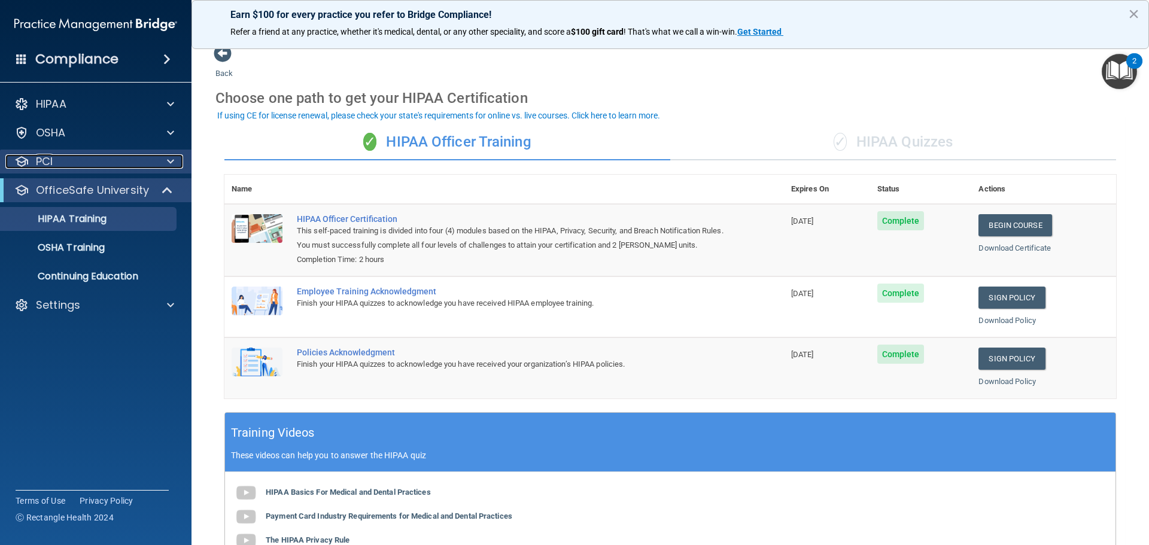
click at [50, 162] on p "PCI" at bounding box center [44, 161] width 17 height 14
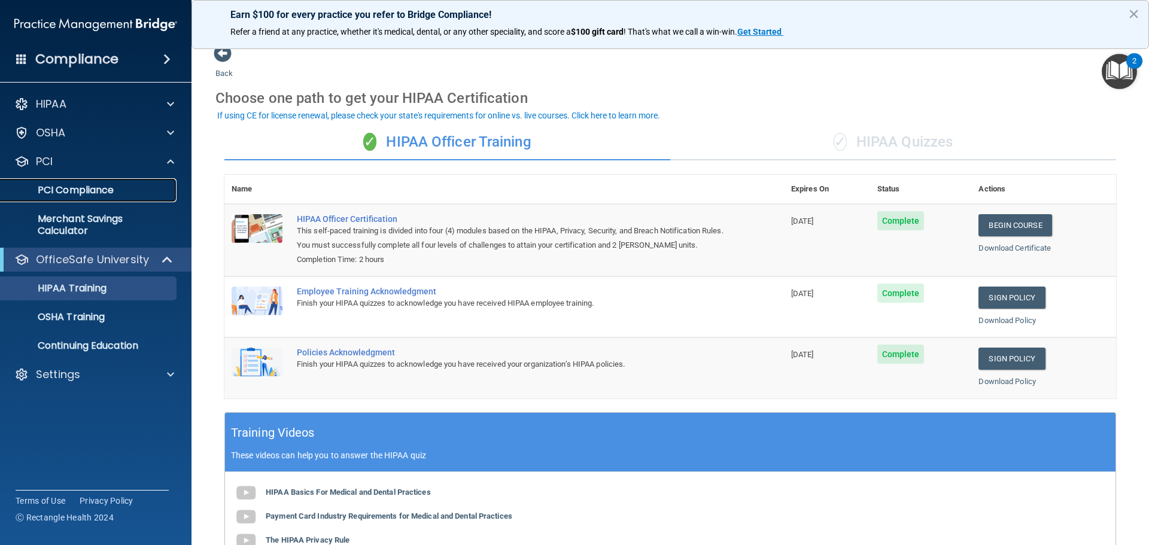
click at [51, 184] on p "PCI Compliance" at bounding box center [89, 190] width 163 height 12
click at [70, 132] on div "OSHA" at bounding box center [79, 133] width 148 height 14
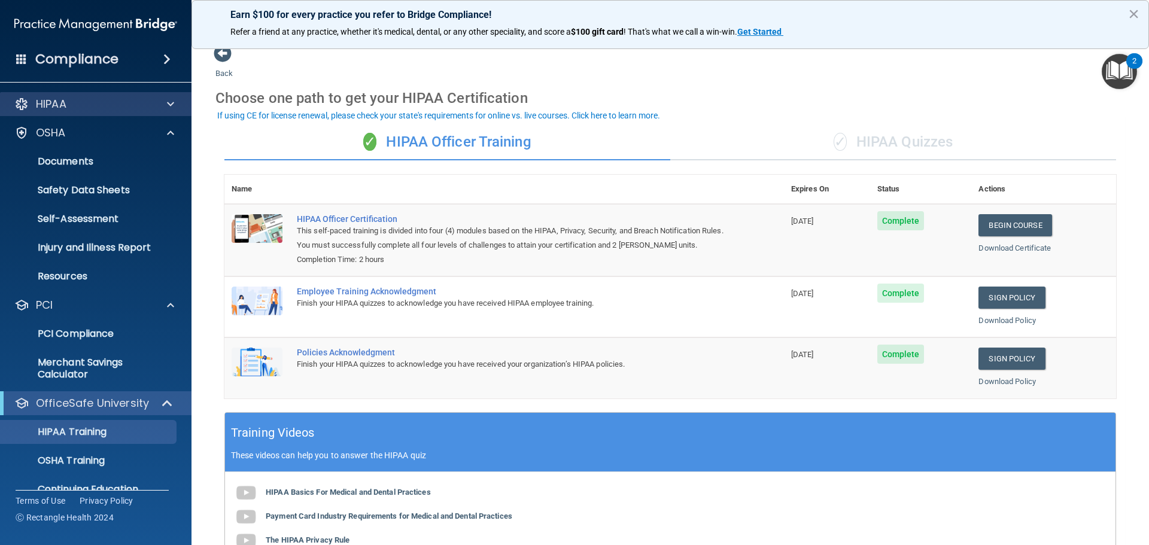
click at [69, 112] on div "HIPAA" at bounding box center [96, 104] width 192 height 24
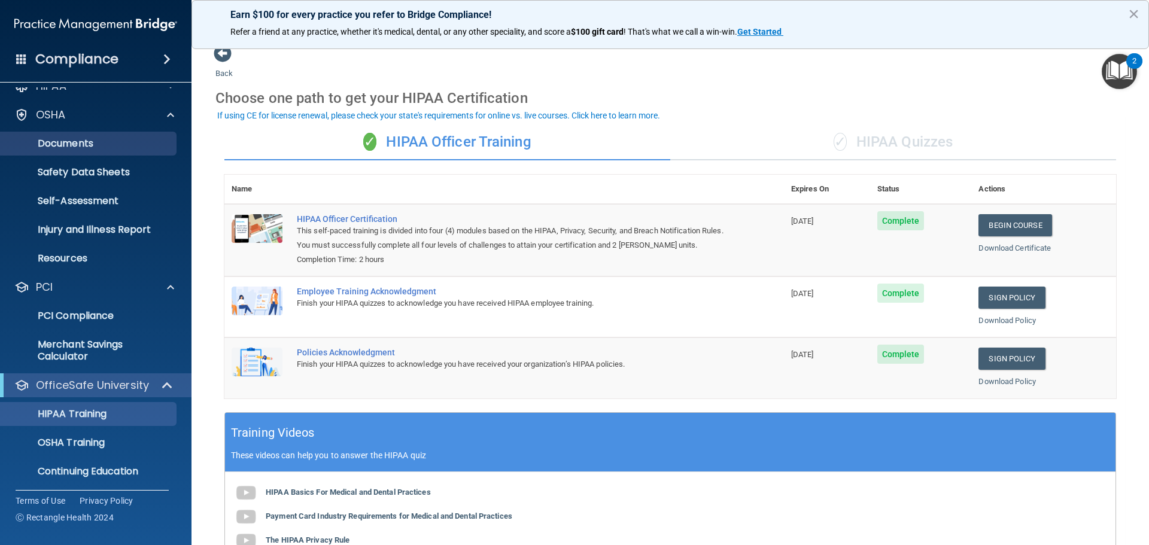
scroll to position [0, 0]
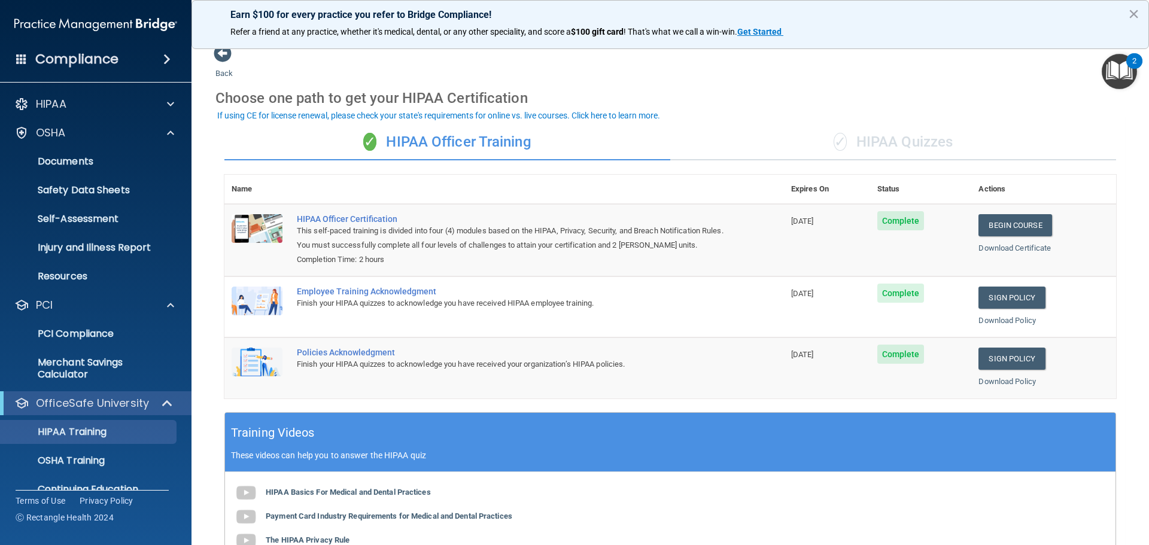
drag, startPoint x: 1107, startPoint y: 14, endPoint x: 1123, endPoint y: 11, distance: 16.6
click at [1108, 14] on p "Earn $100 for every practice you refer to Bridge Compliance!" at bounding box center [670, 14] width 880 height 11
click at [1126, 11] on div "Earn $100 for every practice you refer to Bridge Compliance! Refer a friend at …" at bounding box center [669, 24] width 957 height 49
click at [1129, 11] on button "×" at bounding box center [1133, 13] width 11 height 19
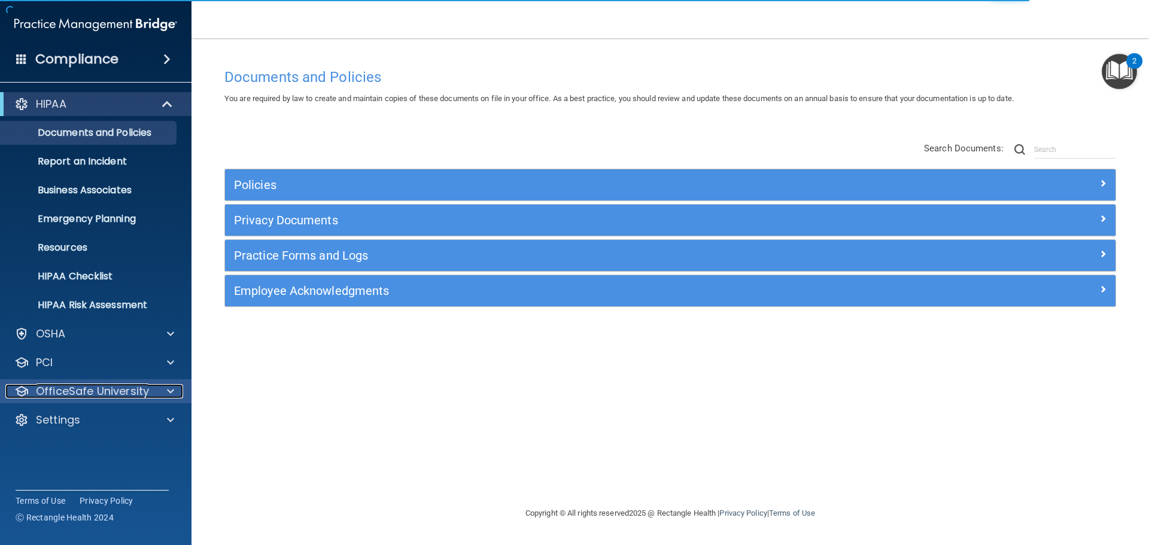
click at [71, 395] on p "OfficeSafe University" at bounding box center [92, 391] width 113 height 14
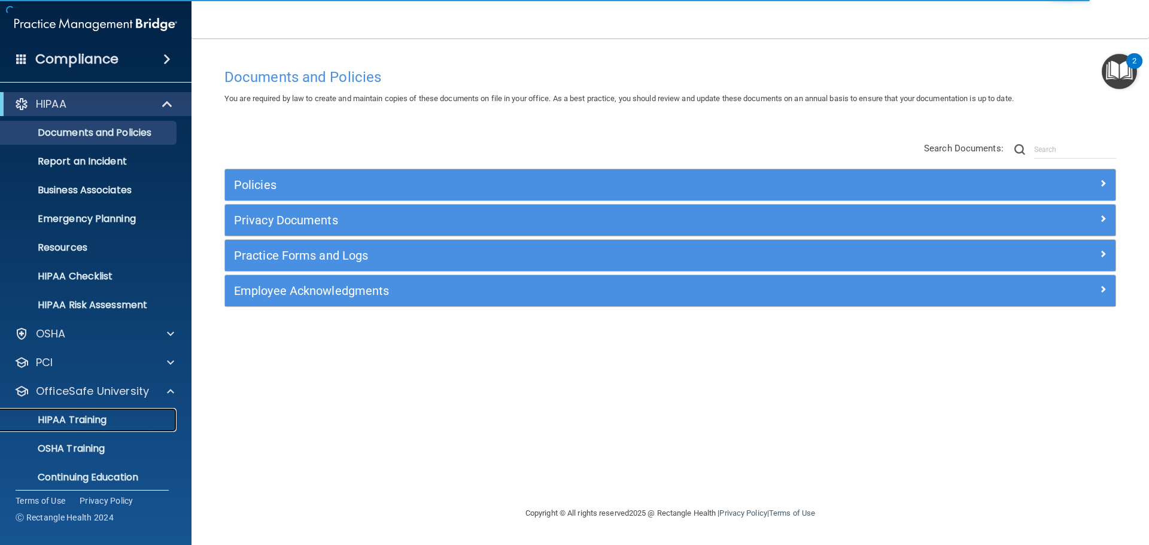
click at [77, 419] on p "HIPAA Training" at bounding box center [57, 420] width 99 height 12
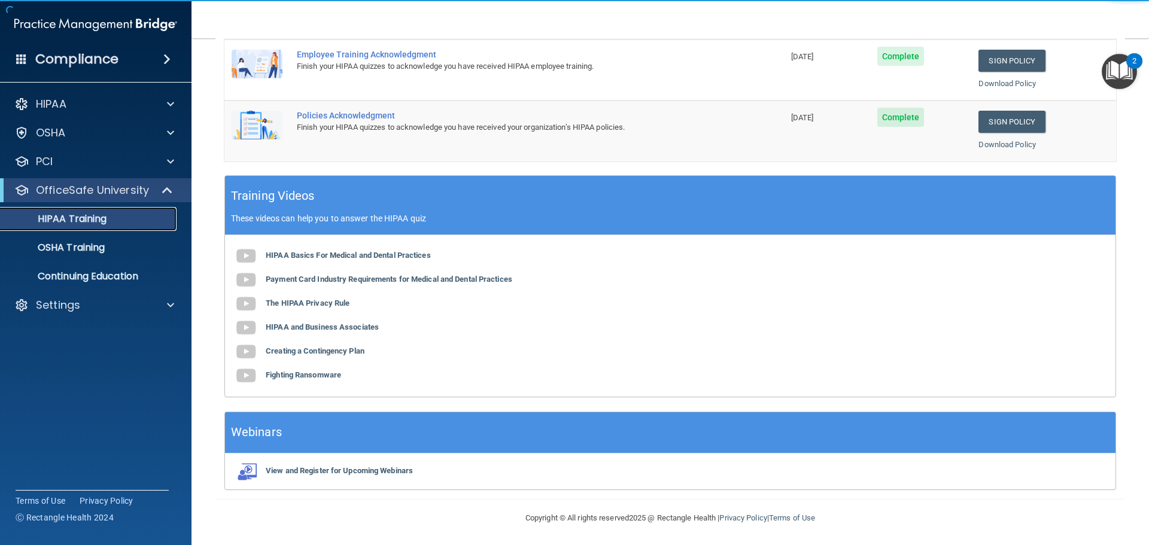
scroll to position [246, 0]
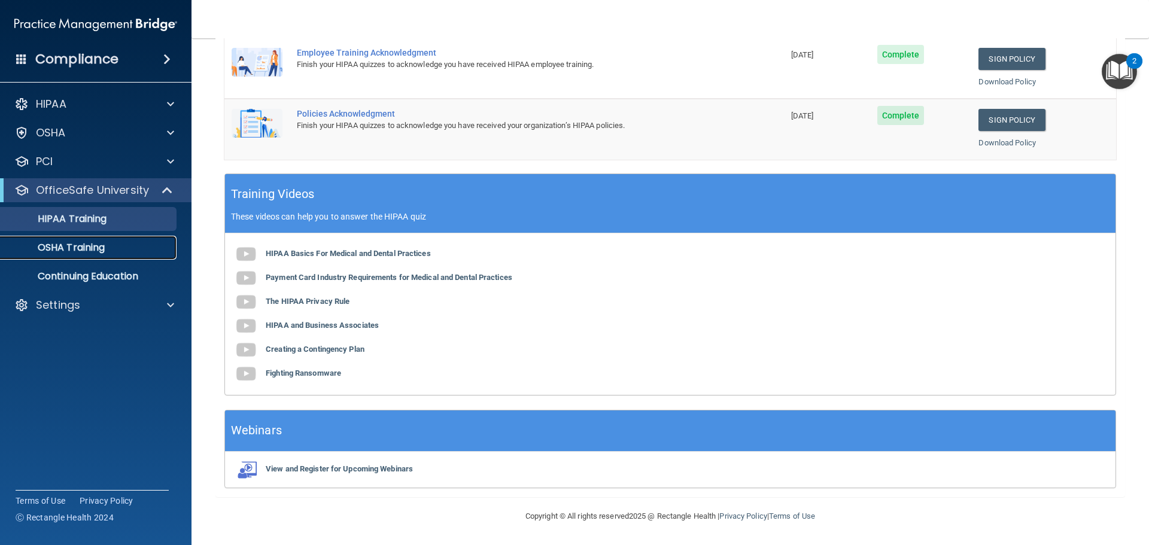
click at [66, 249] on p "OSHA Training" at bounding box center [56, 248] width 97 height 12
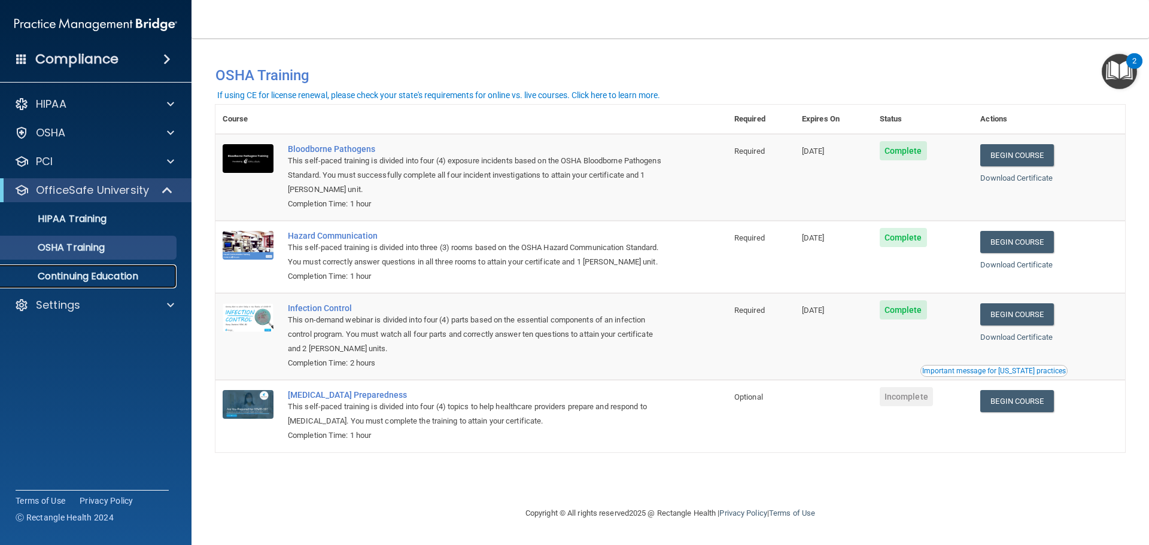
click at [112, 279] on p "Continuing Education" at bounding box center [89, 276] width 163 height 12
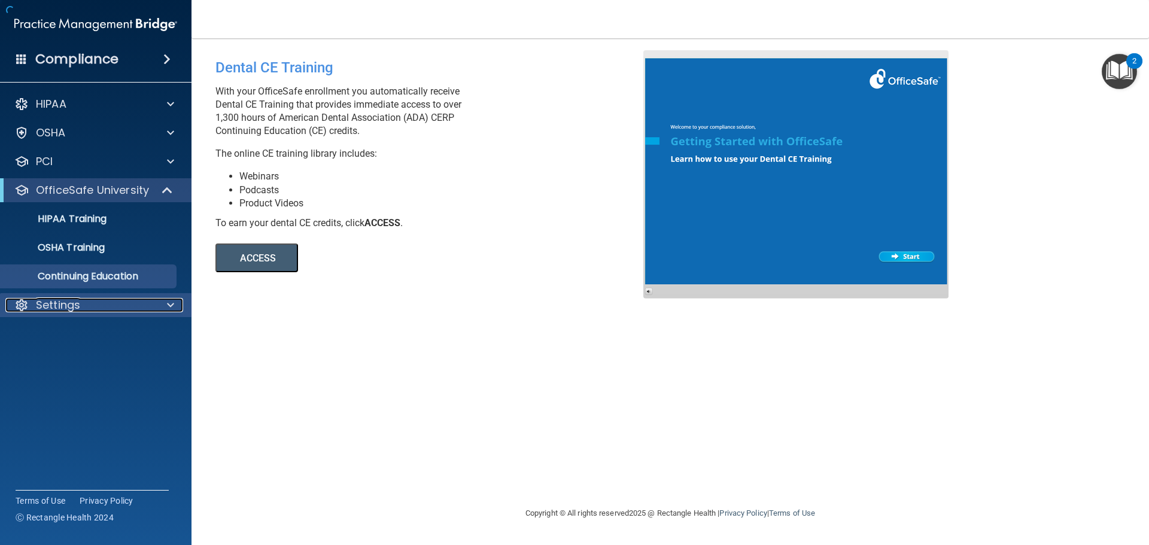
click at [60, 307] on p "Settings" at bounding box center [58, 305] width 44 height 14
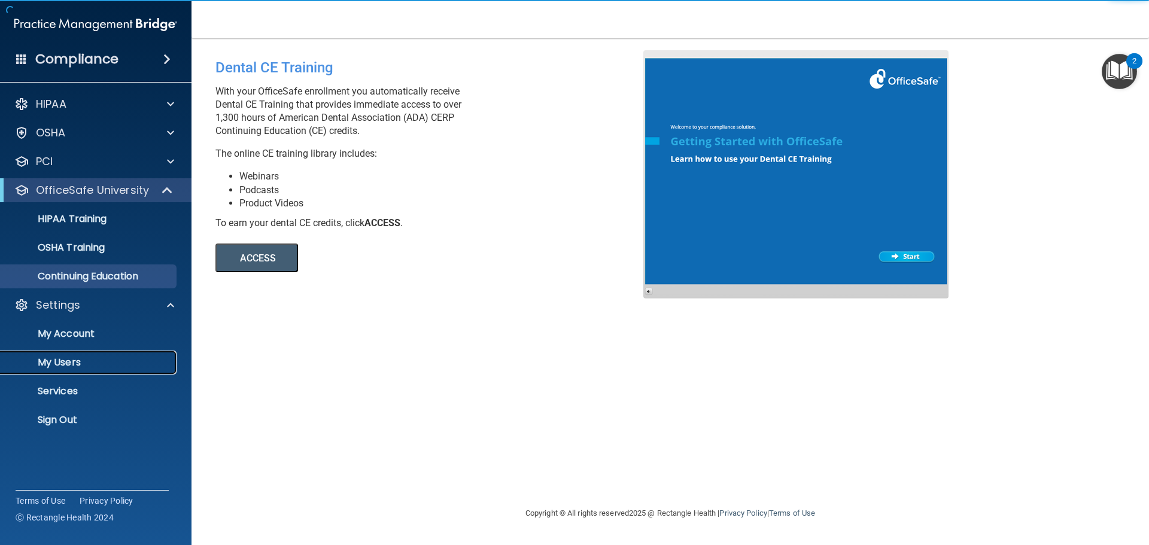
click at [60, 362] on p "My Users" at bounding box center [89, 363] width 163 height 12
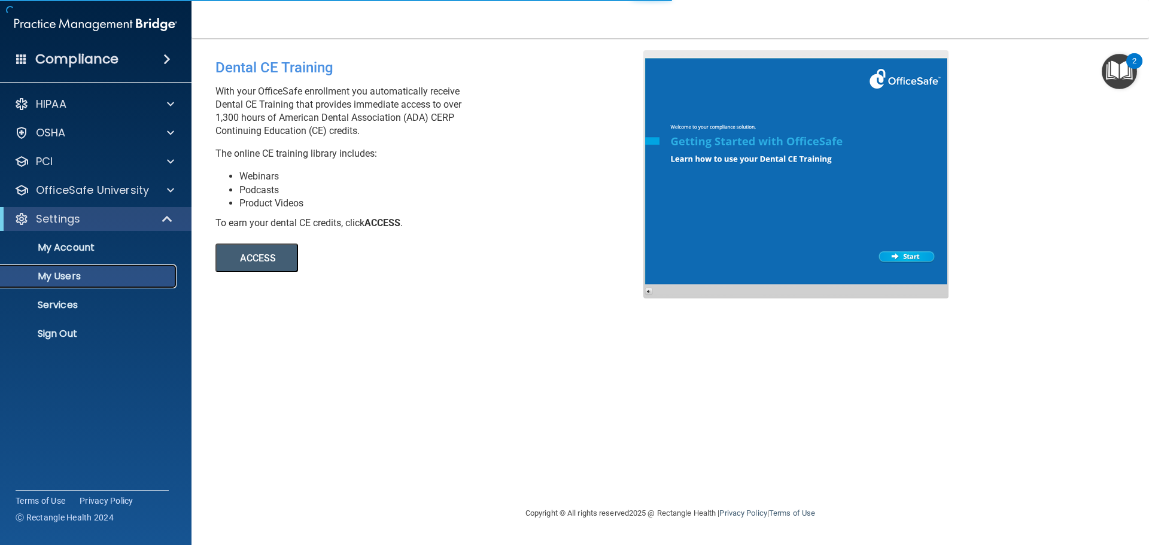
select select "20"
